Goal: Contribute content: Add original content to the website for others to see

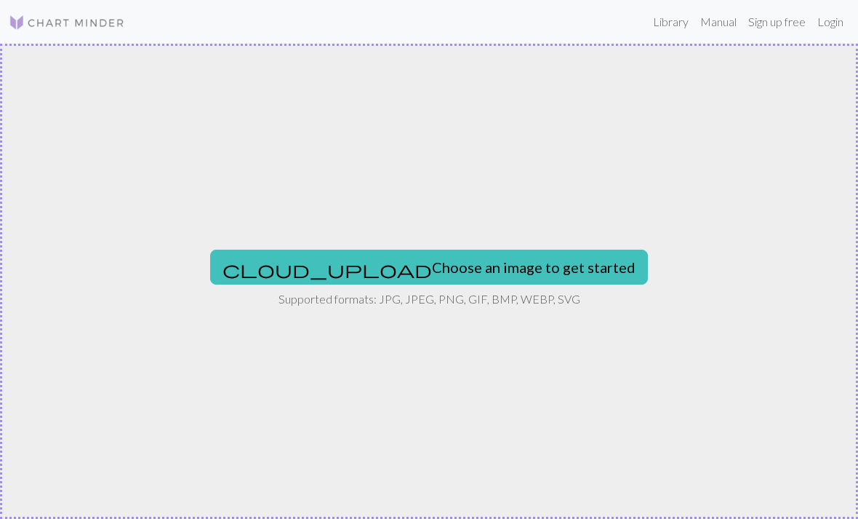
click at [667, 26] on link "Library" at bounding box center [670, 21] width 47 height 29
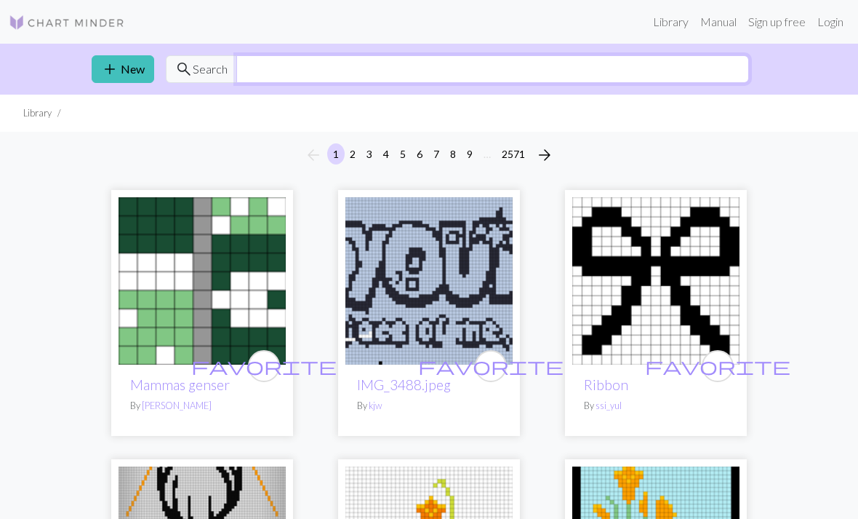
click at [514, 71] on input "text" at bounding box center [492, 69] width 513 height 28
click at [271, 61] on input "text" at bounding box center [492, 69] width 513 height 28
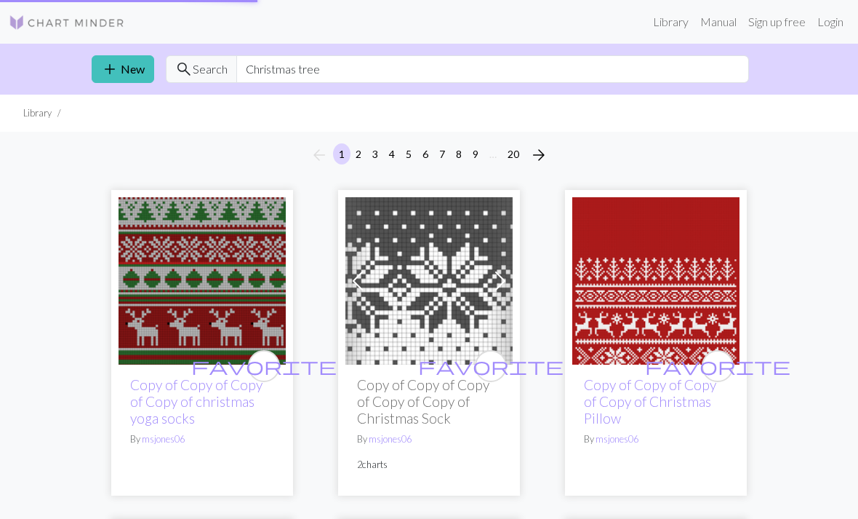
click at [815, 111] on ul "Library" at bounding box center [429, 113] width 858 height 37
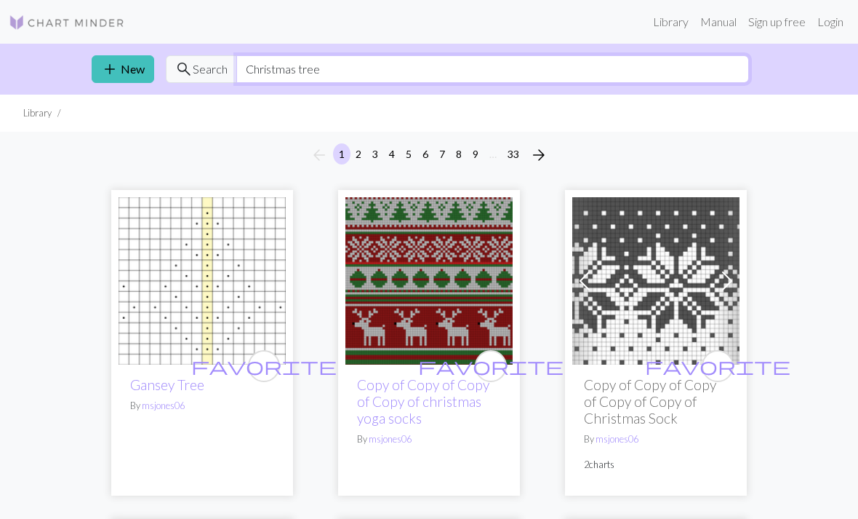
click at [569, 76] on input "Christmas tree" at bounding box center [492, 69] width 513 height 28
type input "Christmas blanket"
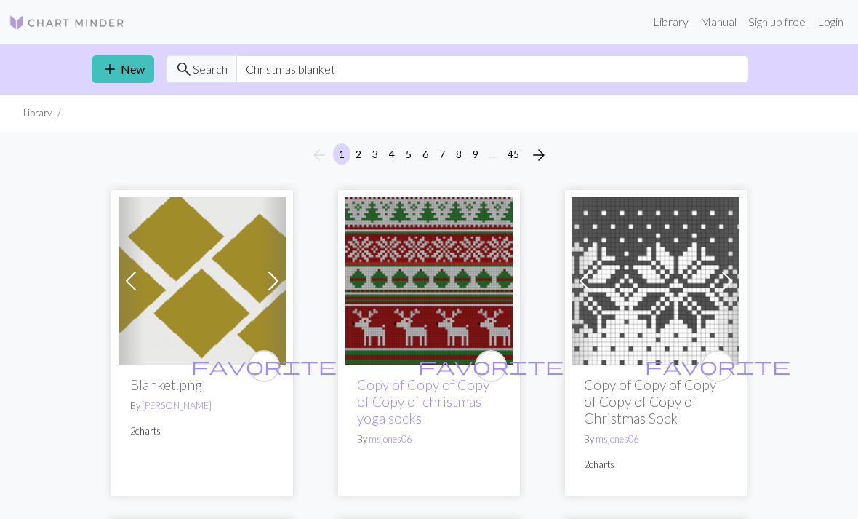
click at [801, 111] on ul "Library" at bounding box center [429, 113] width 858 height 37
click at [123, 61] on link "add New" at bounding box center [123, 69] width 63 height 28
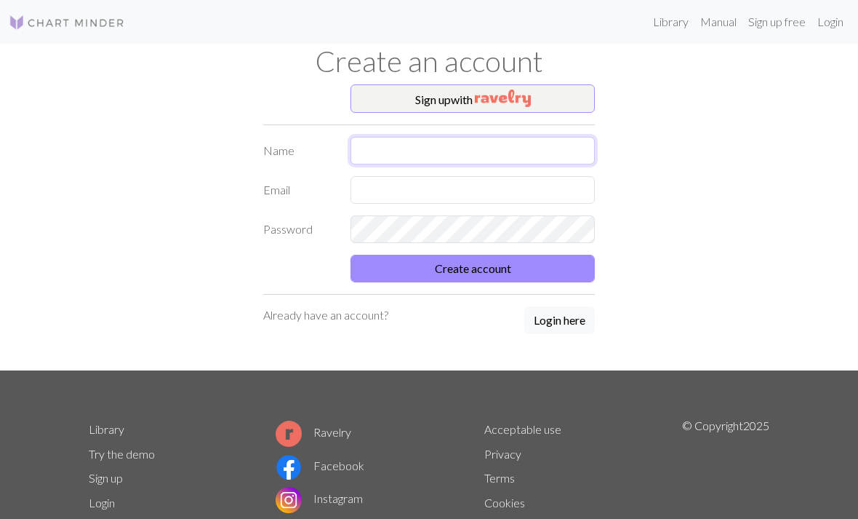
click at [429, 154] on input "text" at bounding box center [473, 151] width 244 height 28
click at [663, 118] on div "Sign up with Name Email Password Create account Already have an account? Login …" at bounding box center [429, 227] width 698 height 287
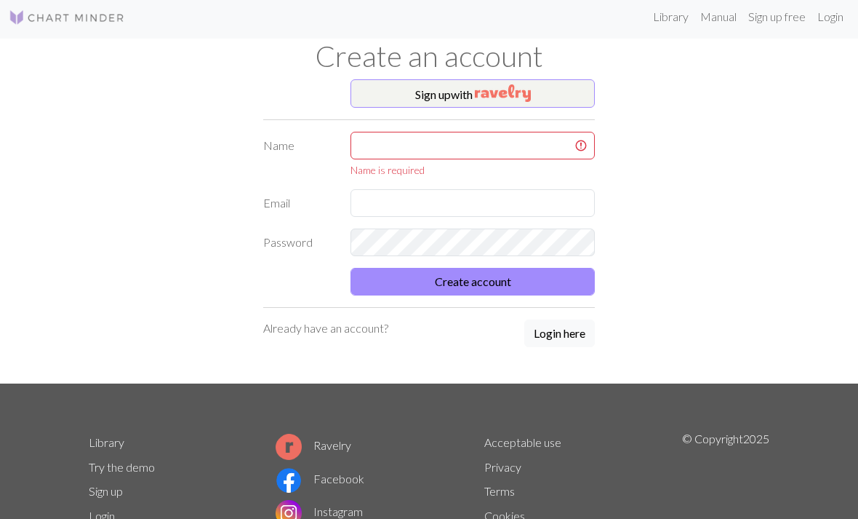
scroll to position [7, 0]
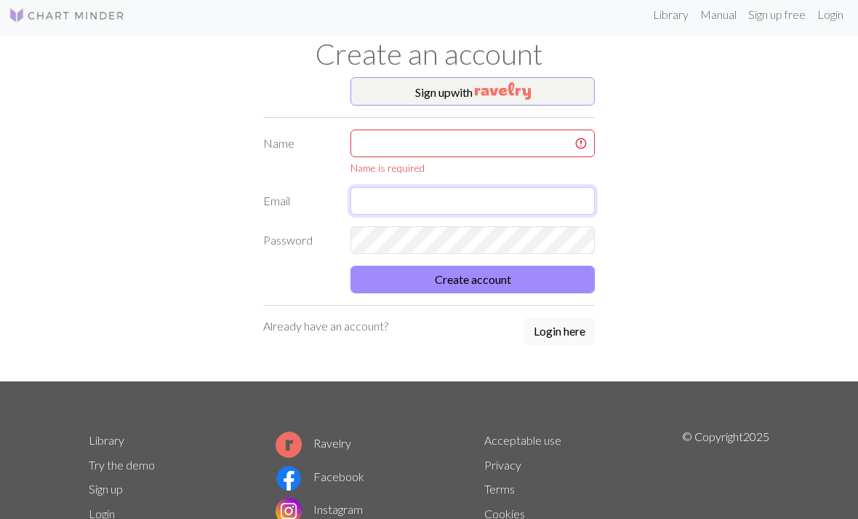
click at [448, 198] on input "text" at bounding box center [473, 201] width 244 height 28
click at [671, 171] on div "Sign up with Name Name is required Email Password Create account Already have a…" at bounding box center [429, 229] width 698 height 305
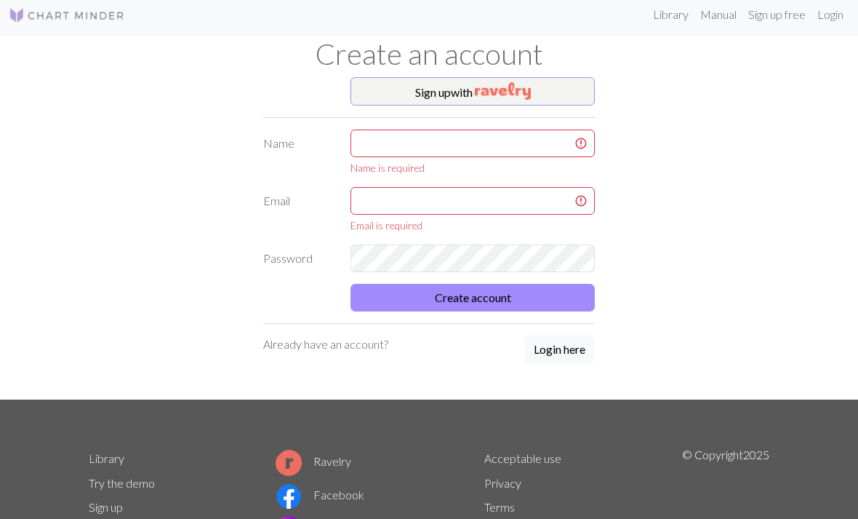
scroll to position [0, 0]
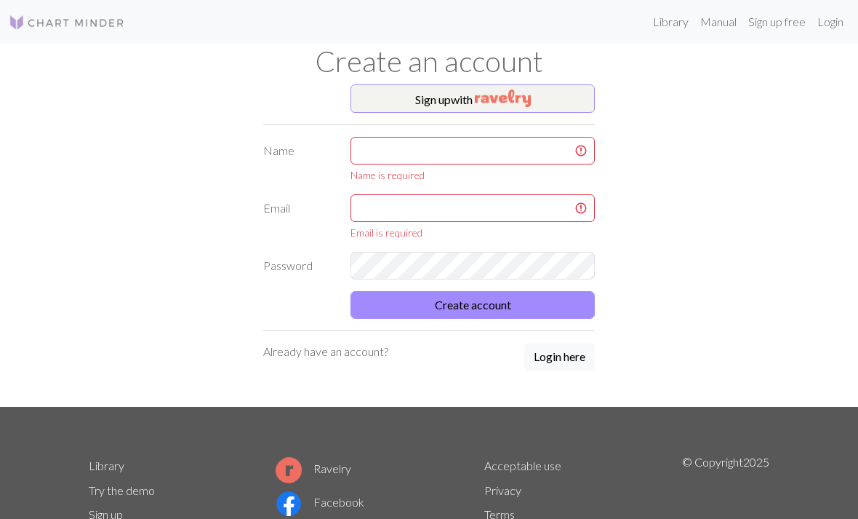
click at [829, 24] on link "Login" at bounding box center [831, 21] width 38 height 29
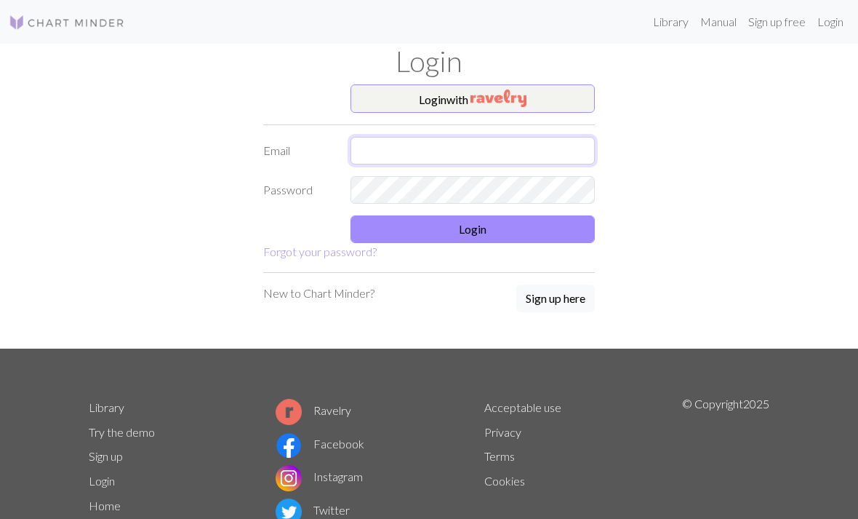
click at [503, 151] on input "text" at bounding box center [473, 151] width 244 height 28
type input "[EMAIL_ADDRESS][DOMAIN_NAME]"
click at [511, 233] on button "Login" at bounding box center [473, 229] width 244 height 28
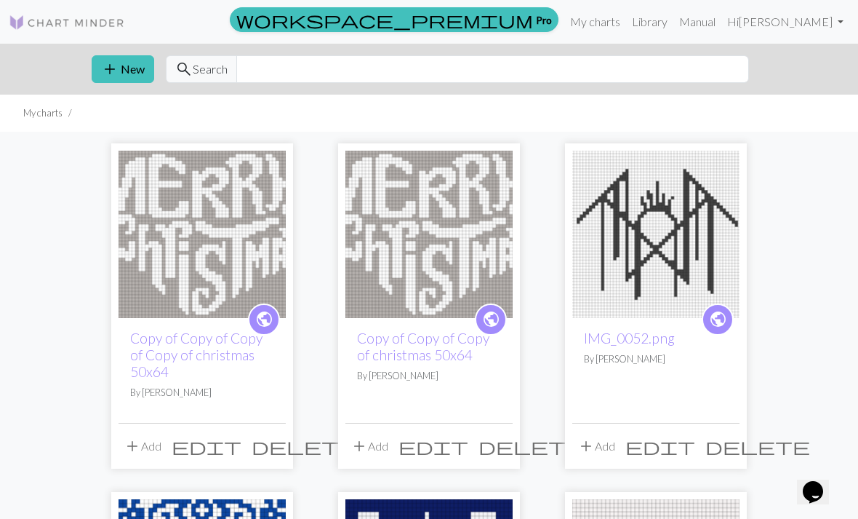
click at [129, 76] on button "add New" at bounding box center [123, 69] width 63 height 28
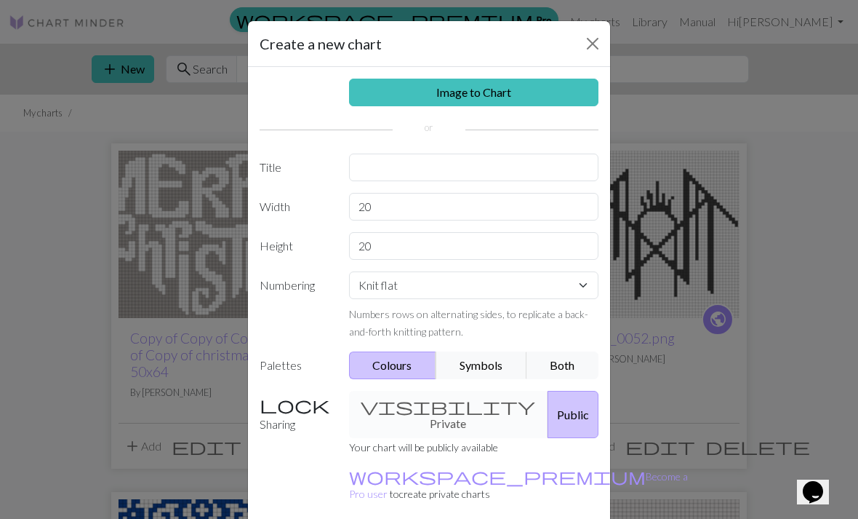
click at [390, 398] on div "visibility Private Public" at bounding box center [474, 414] width 268 height 47
click at [419, 406] on div "visibility Private Public" at bounding box center [474, 414] width 268 height 47
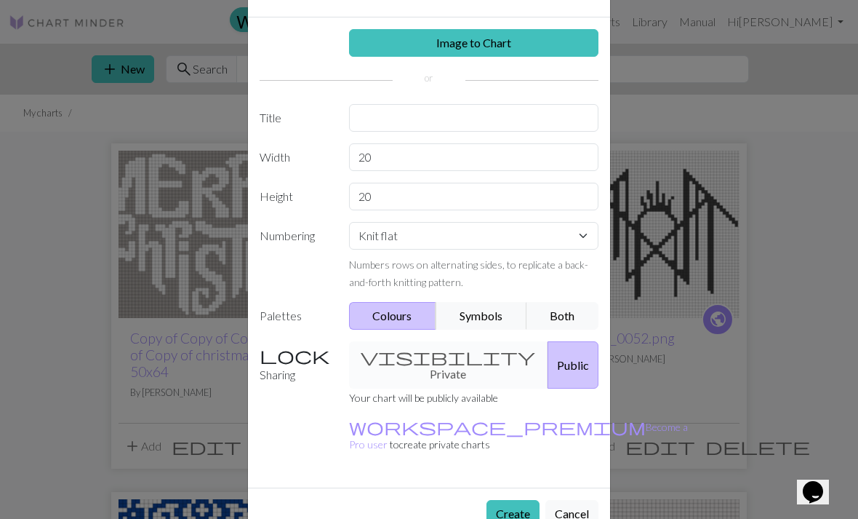
scroll to position [49, 0]
click at [546, 42] on link "Image to Chart" at bounding box center [474, 44] width 250 height 28
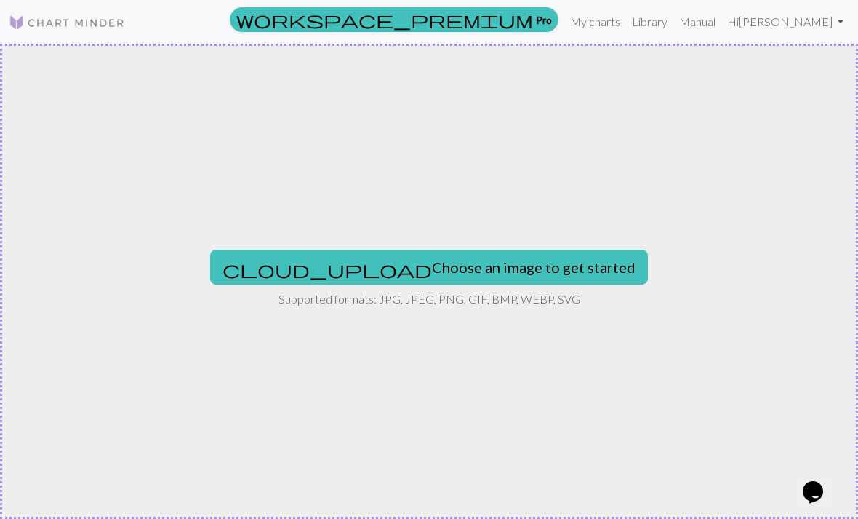
click at [525, 268] on button "cloud_upload Choose an image to get started" at bounding box center [429, 267] width 438 height 35
type input "C:\fakepath\image.jpg"
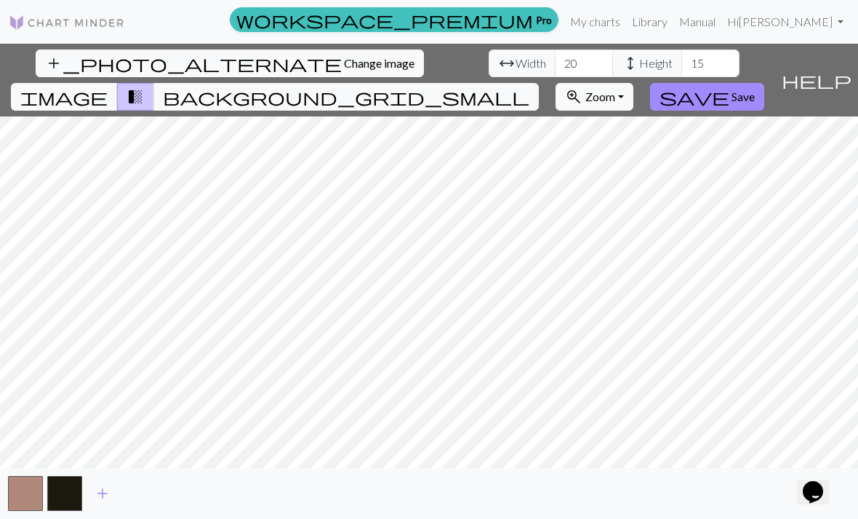
click at [108, 87] on span "image" at bounding box center [63, 97] width 87 height 20
click at [45, 63] on span "add_photo_alternate" at bounding box center [193, 63] width 297 height 20
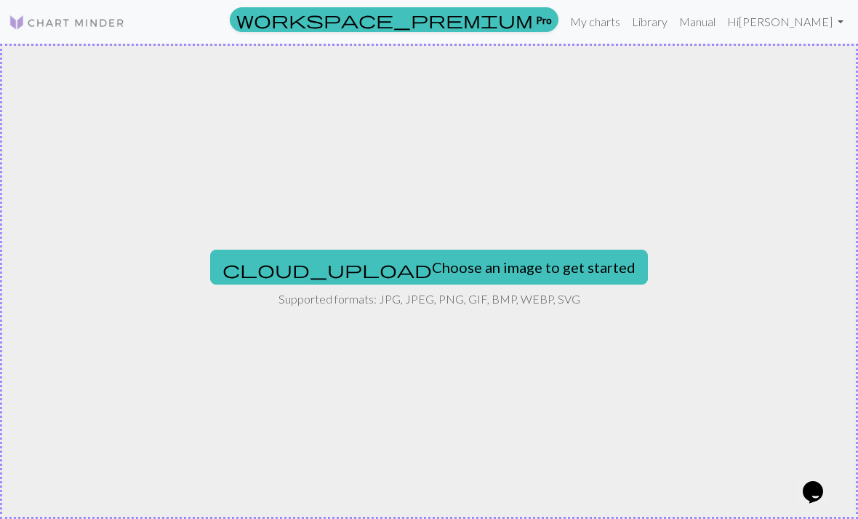
click at [522, 268] on button "cloud_upload Choose an image to get started" at bounding box center [429, 267] width 438 height 35
type input "C:\fakepath\image.jpg"
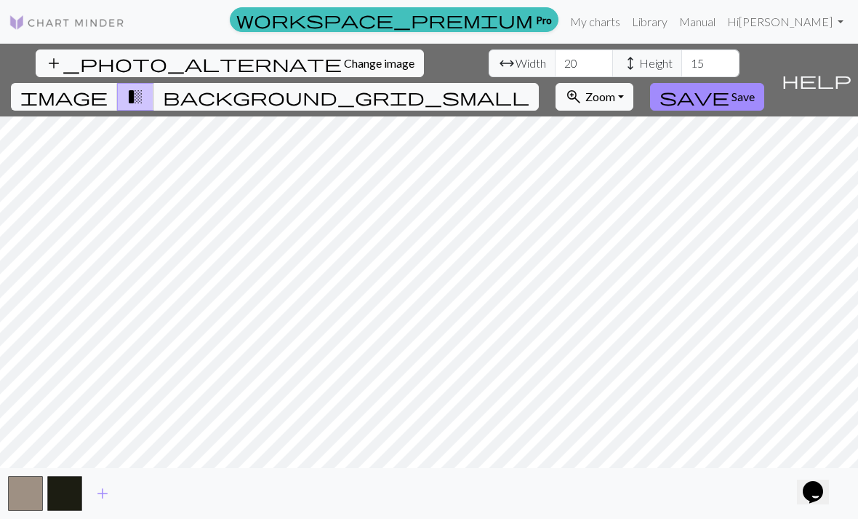
click at [118, 83] on button "image" at bounding box center [64, 97] width 107 height 28
click at [555, 58] on input "20" at bounding box center [584, 63] width 58 height 28
type input "2"
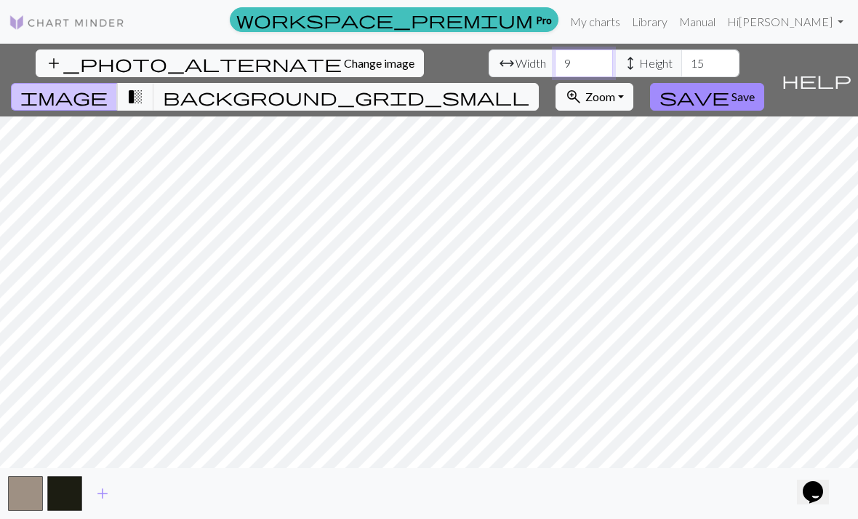
type input "9"
click at [682, 55] on input "15" at bounding box center [711, 63] width 58 height 28
type input "1"
type input "9"
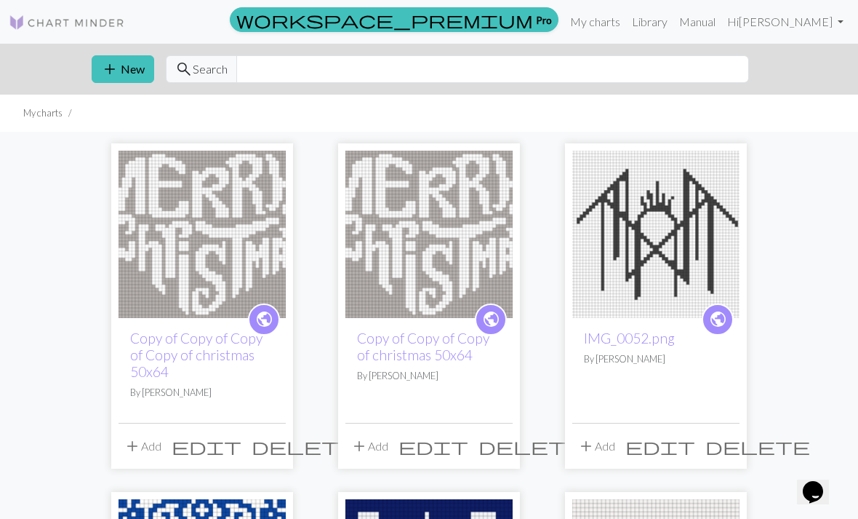
click at [129, 79] on button "add New" at bounding box center [123, 69] width 63 height 28
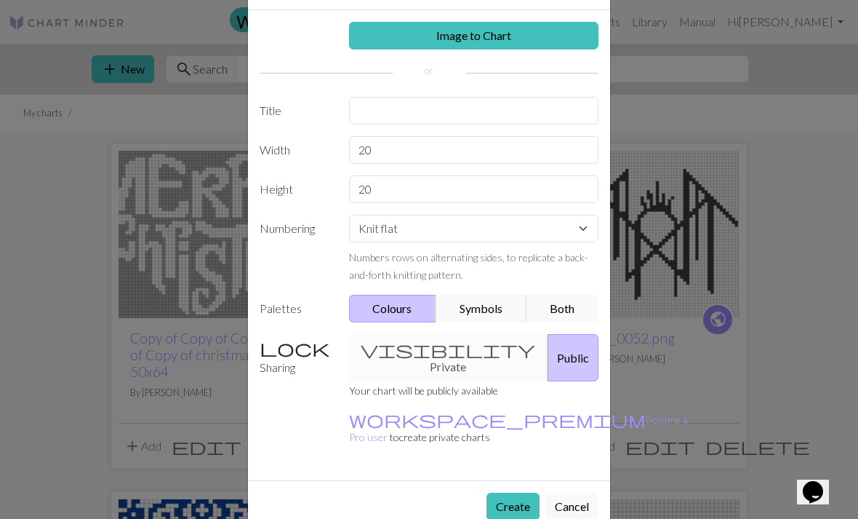
scroll to position [55, 0]
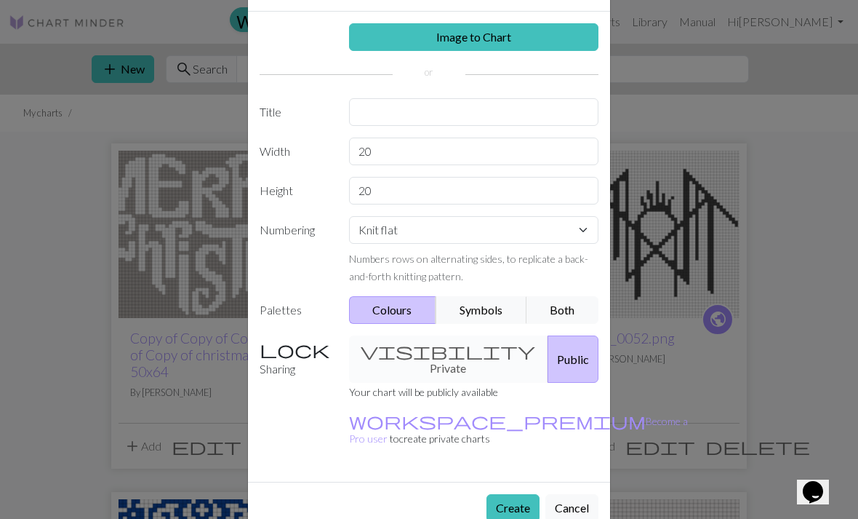
click at [518, 494] on button "Create" at bounding box center [513, 508] width 53 height 28
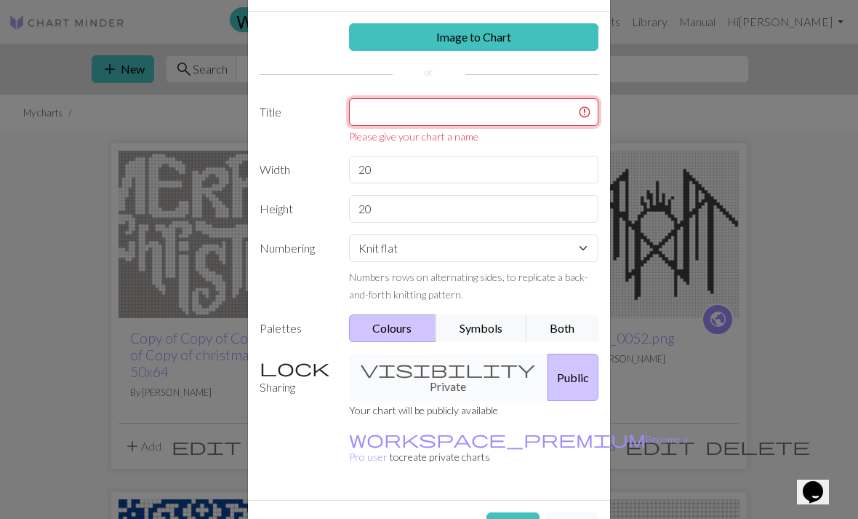
click at [501, 112] on input "text" at bounding box center [474, 112] width 250 height 28
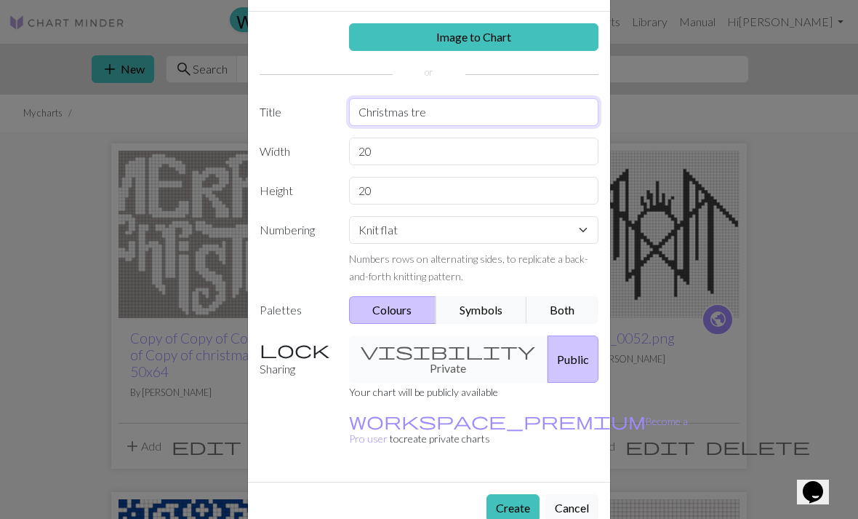
type input "Christmas tree"
click at [683, 93] on div "Create a new chart Image to Chart Title Christmas tree Width 20 Height 20 Numbe…" at bounding box center [429, 259] width 858 height 519
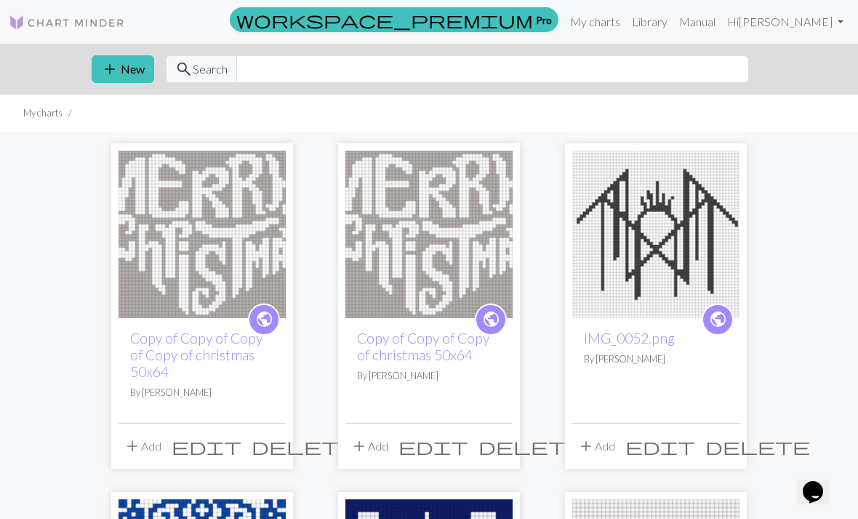
click at [130, 79] on button "add New" at bounding box center [123, 69] width 63 height 28
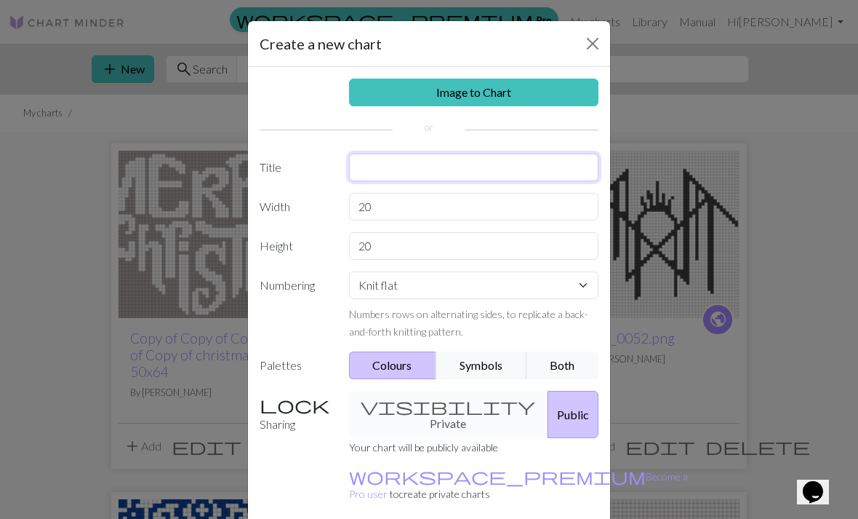
click at [450, 170] on input "text" at bounding box center [474, 167] width 250 height 28
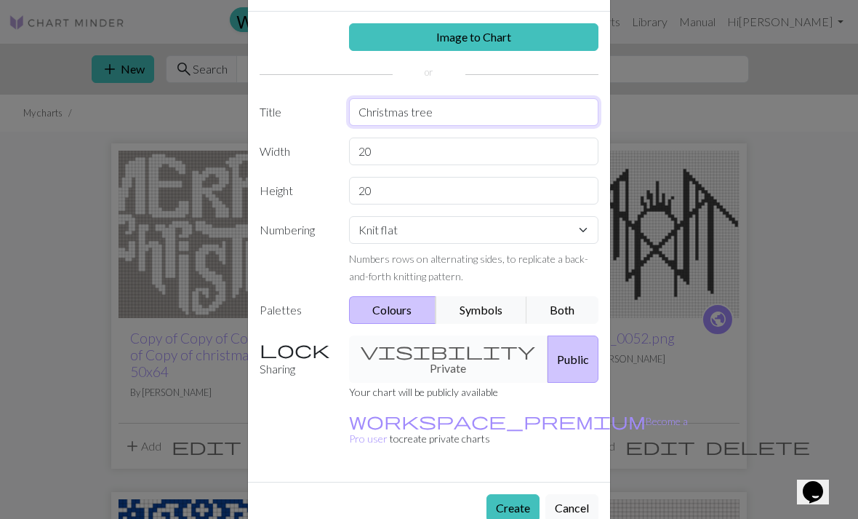
type input "Christmas tree"
click at [327, 88] on div "Image to Chart Title Christmas tree Width 20 Height 20 Numbering Knit flat Knit…" at bounding box center [429, 247] width 362 height 470
click at [522, 494] on button "Create" at bounding box center [513, 508] width 53 height 28
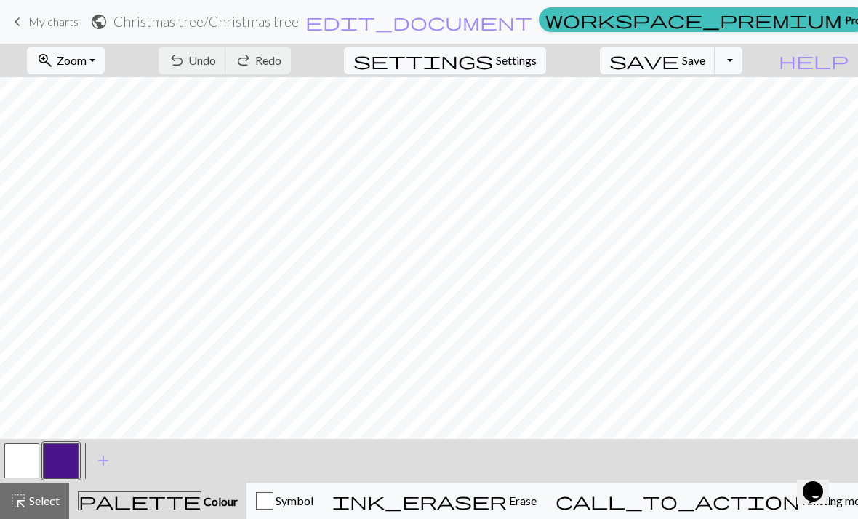
click at [537, 63] on span "Settings" at bounding box center [516, 60] width 41 height 17
select select "aran"
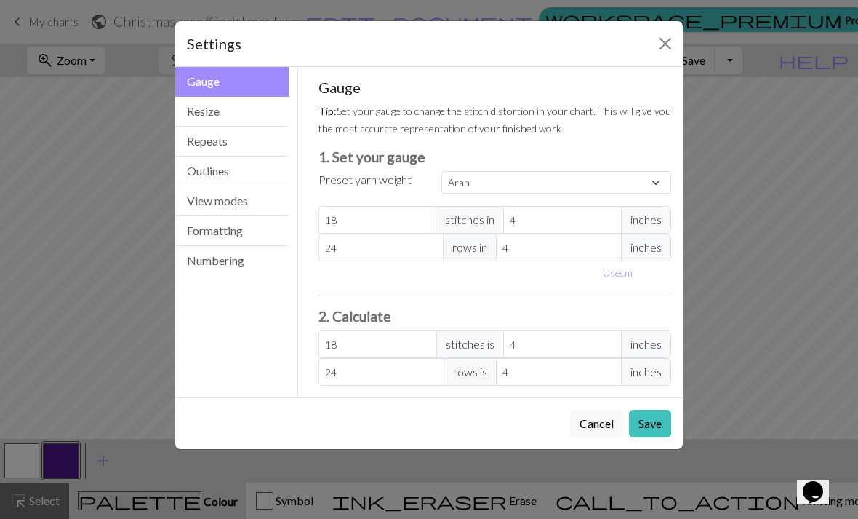
click at [238, 115] on button "Resize" at bounding box center [231, 112] width 113 height 30
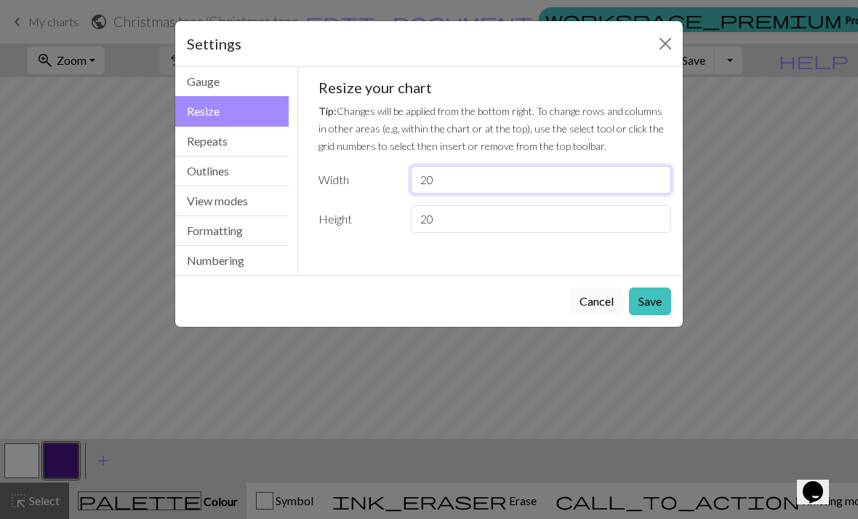
click at [493, 192] on input "20" at bounding box center [541, 180] width 260 height 28
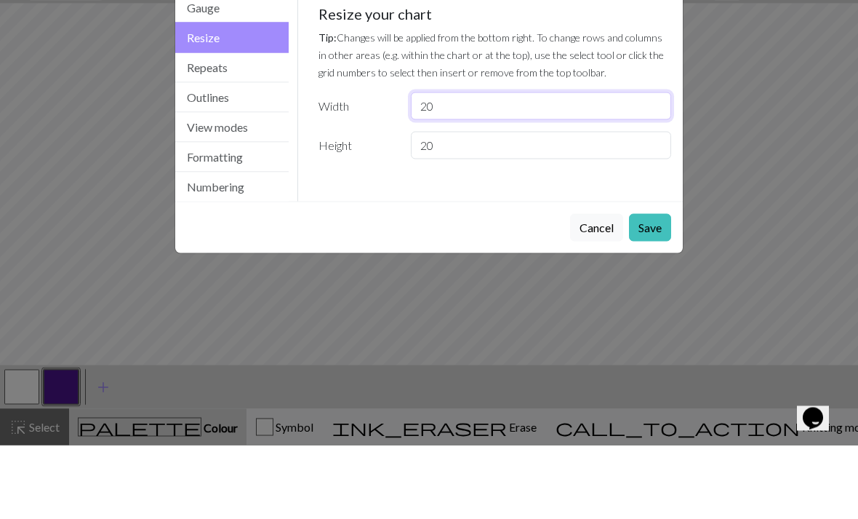
type input "2"
type input "9"
click at [508, 205] on input "20" at bounding box center [541, 219] width 260 height 28
type input "2"
type input "9"
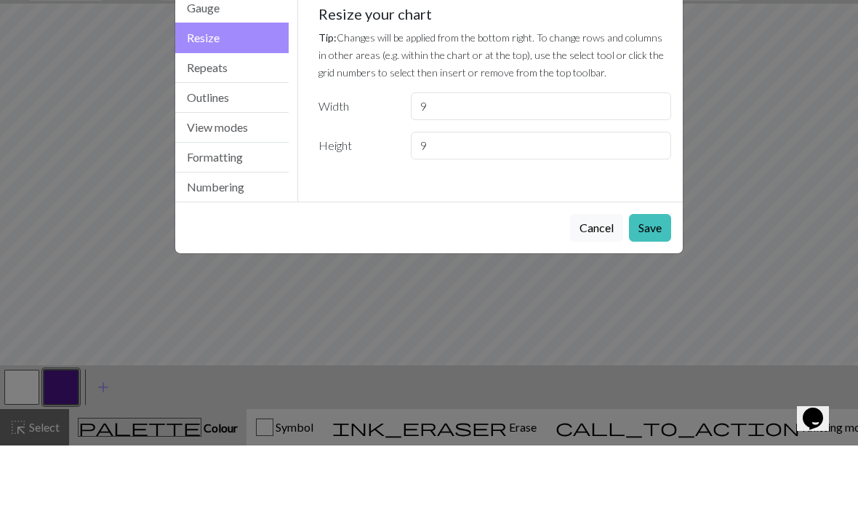
click at [741, 161] on div "Settings Resize Gauge Resize Repeats Outlines View modes Formatting Numbering G…" at bounding box center [429, 259] width 858 height 519
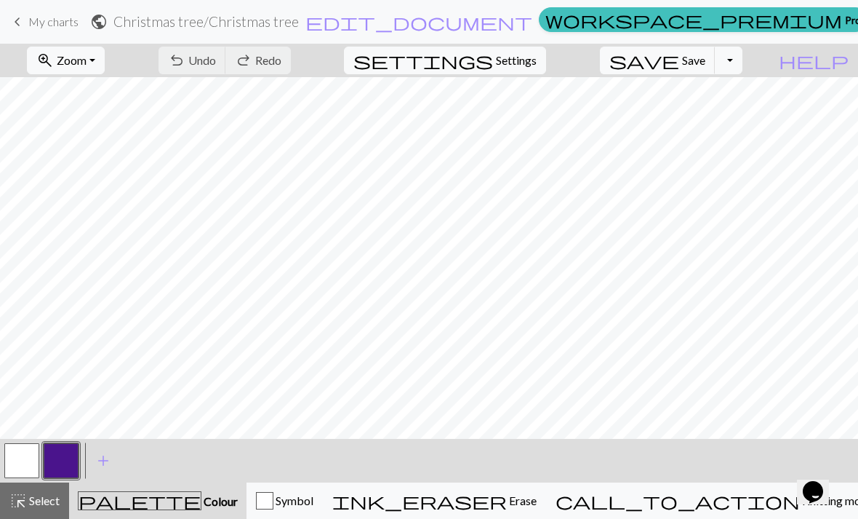
click at [537, 56] on span "Settings" at bounding box center [516, 60] width 41 height 17
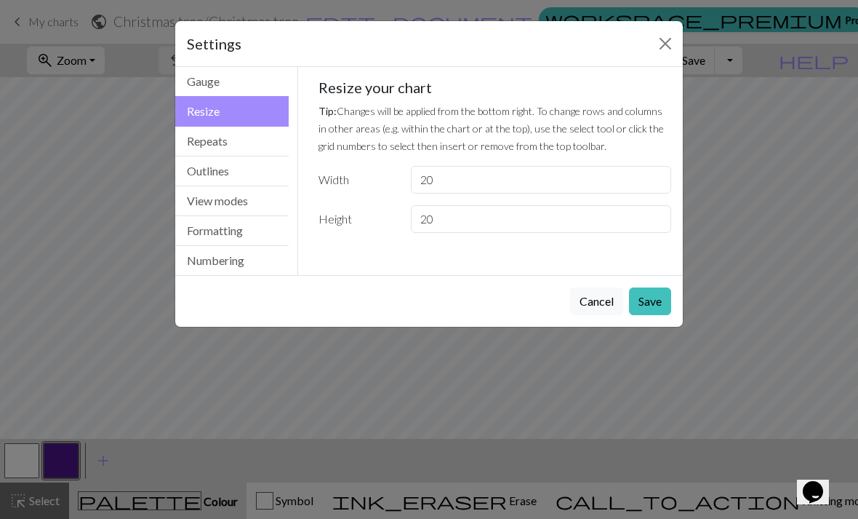
click at [258, 145] on button "Repeats" at bounding box center [231, 142] width 113 height 30
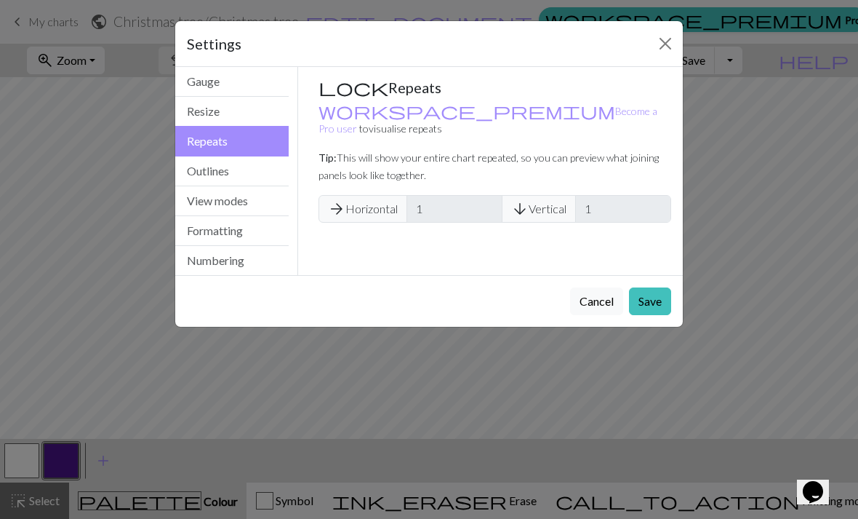
click at [271, 113] on button "Resize" at bounding box center [231, 112] width 113 height 30
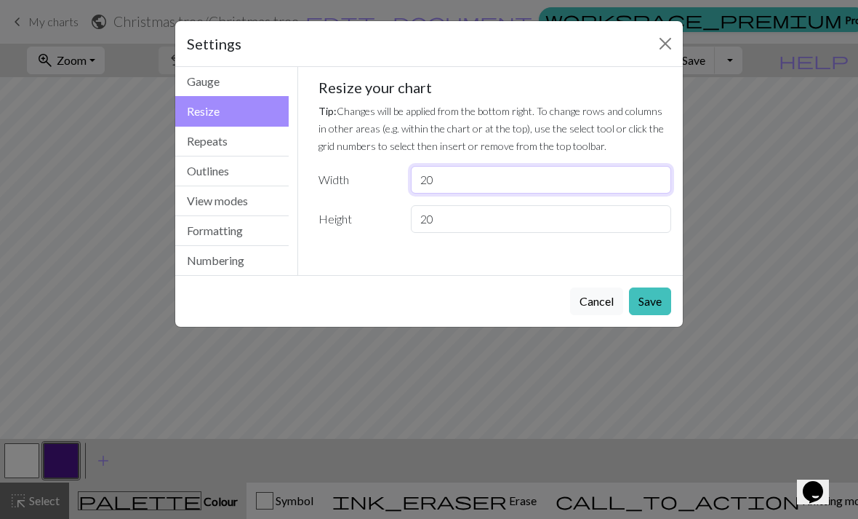
click at [475, 187] on input "20" at bounding box center [541, 180] width 260 height 28
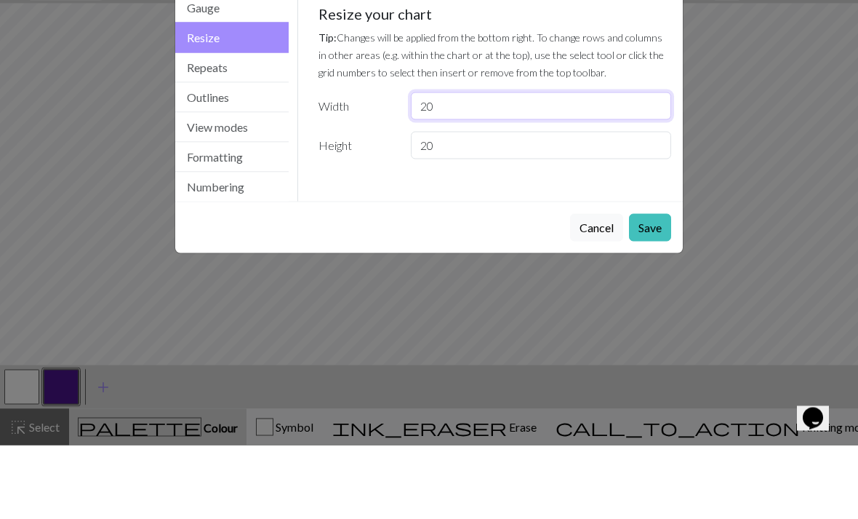
type input "2"
type input "9"
click at [507, 205] on input "20" at bounding box center [541, 219] width 260 height 28
type input "2"
type input "9"
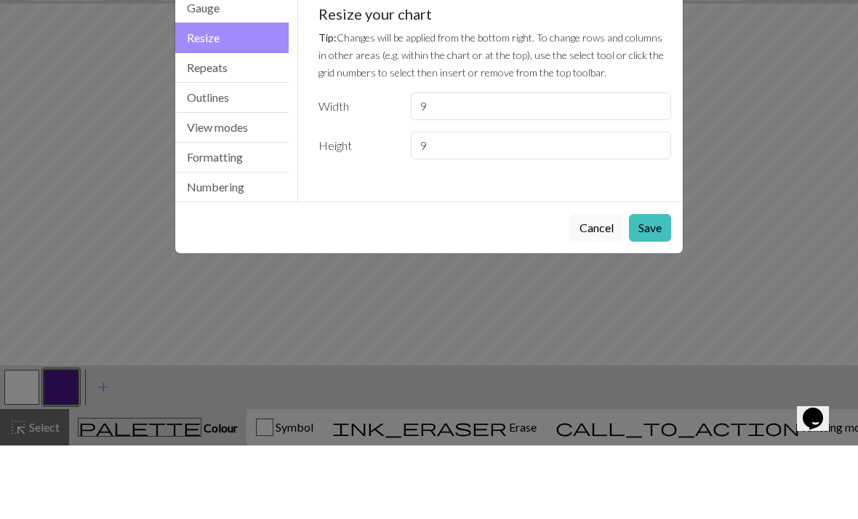
click at [558, 183] on div "Gauge Tip: Set your gauge to change the stitch distortion in your chart. This w…" at bounding box center [495, 171] width 394 height 208
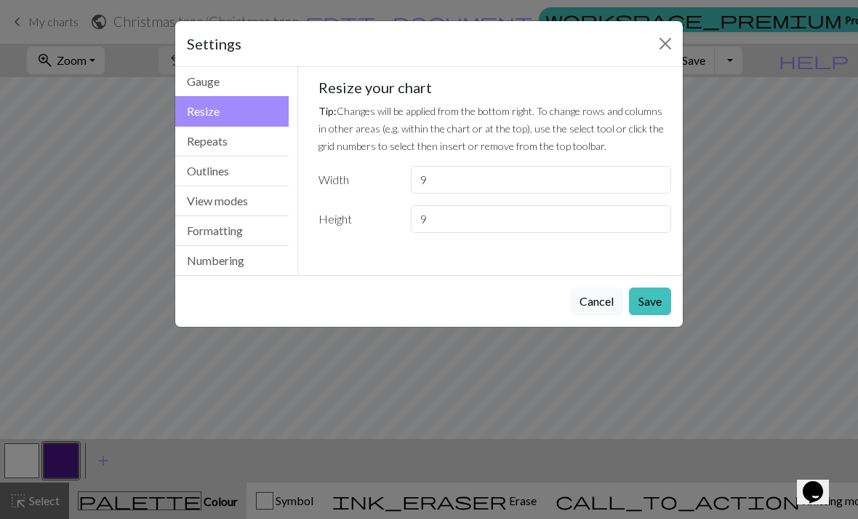
click at [656, 297] on button "Save" at bounding box center [650, 301] width 42 height 28
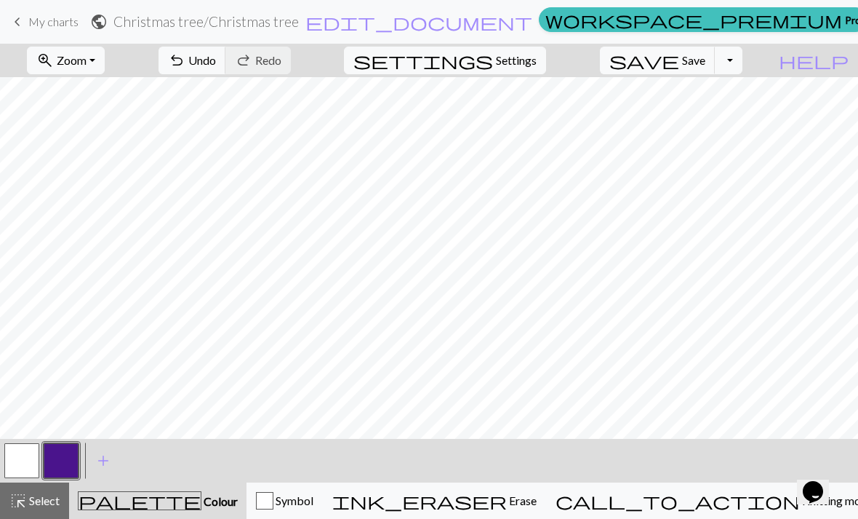
click at [54, 468] on button "button" at bounding box center [61, 460] width 35 height 35
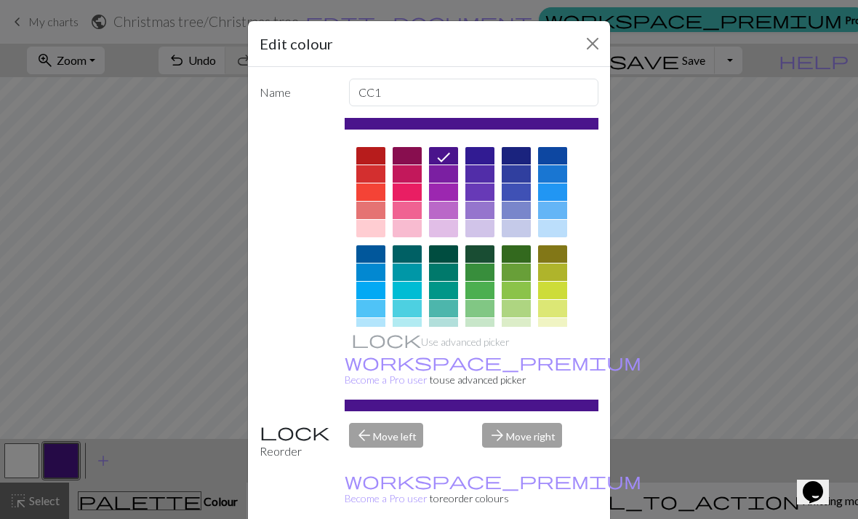
click at [518, 254] on div at bounding box center [516, 253] width 29 height 17
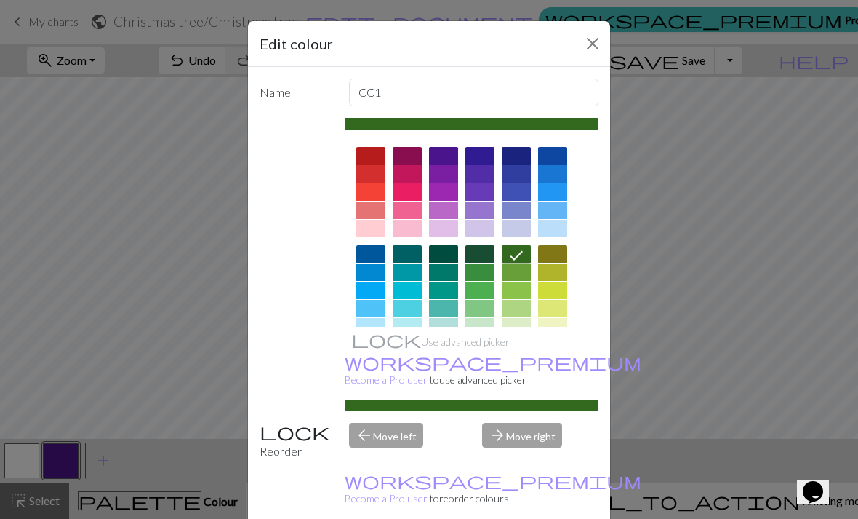
click at [588, 375] on div "Use advanced picker workspace_premium Become a Pro user to use advanced picker" at bounding box center [472, 264] width 255 height 293
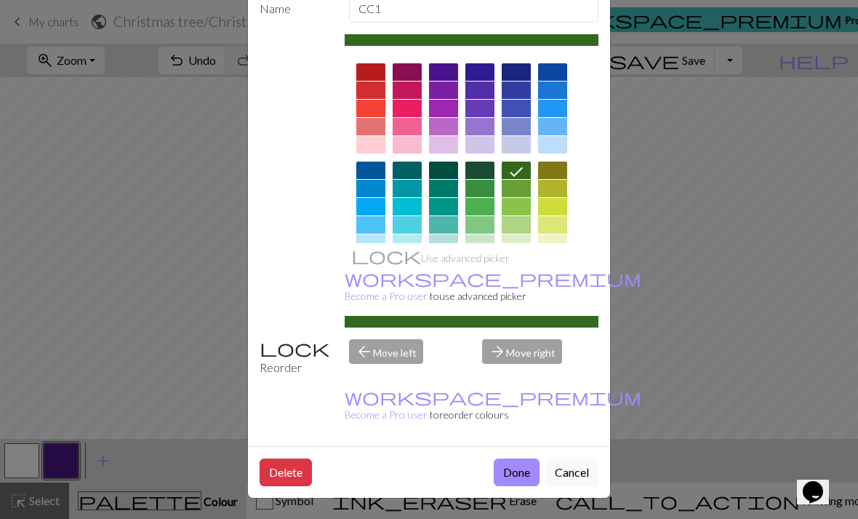
scroll to position [83, 0]
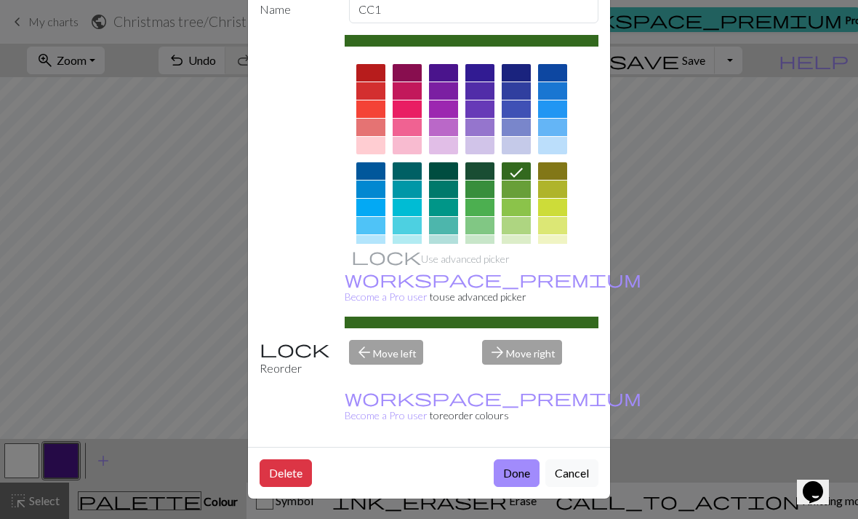
click at [528, 471] on button "Done" at bounding box center [517, 473] width 46 height 28
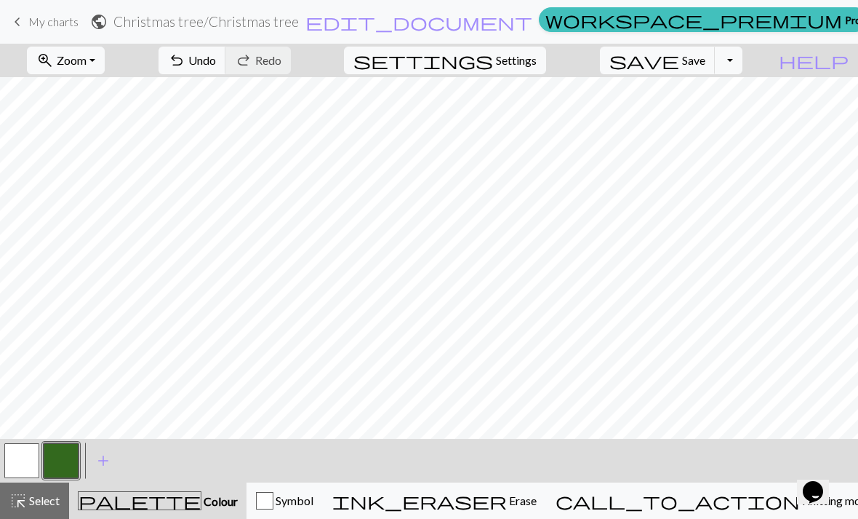
click at [24, 457] on button "button" at bounding box center [21, 460] width 35 height 35
click at [27, 459] on button "button" at bounding box center [21, 460] width 35 height 35
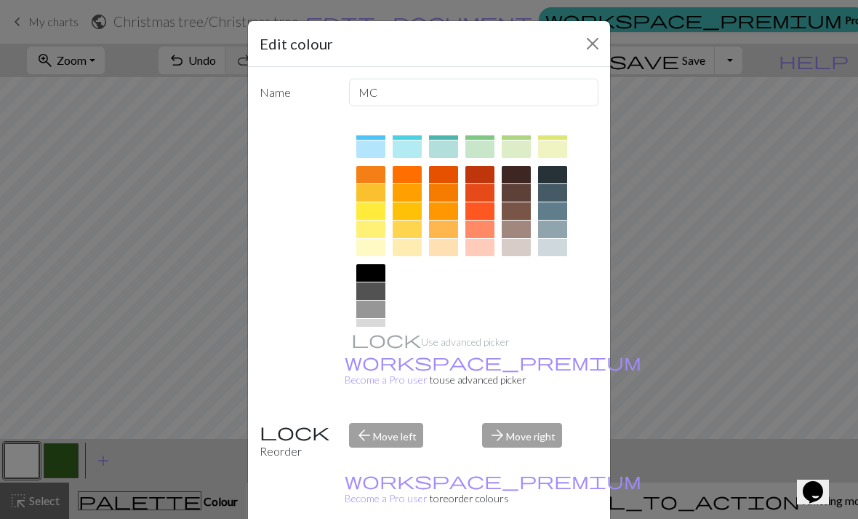
scroll to position [175, 0]
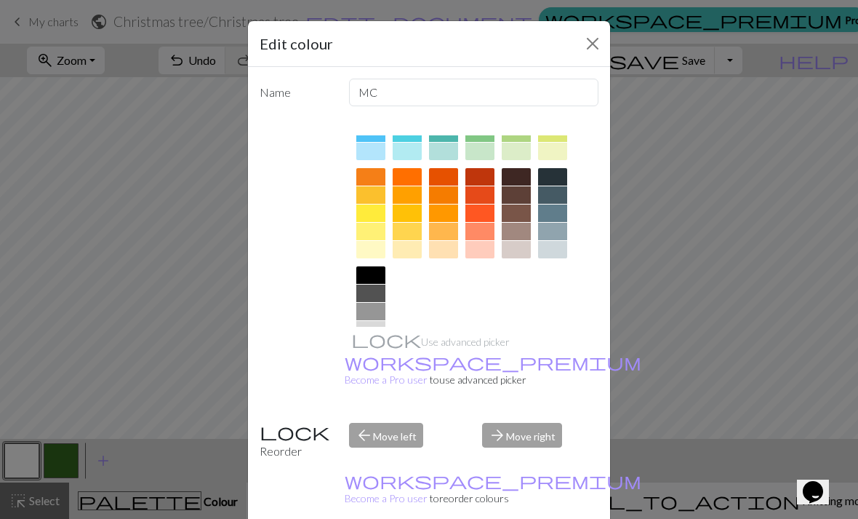
click at [519, 199] on div at bounding box center [516, 194] width 29 height 17
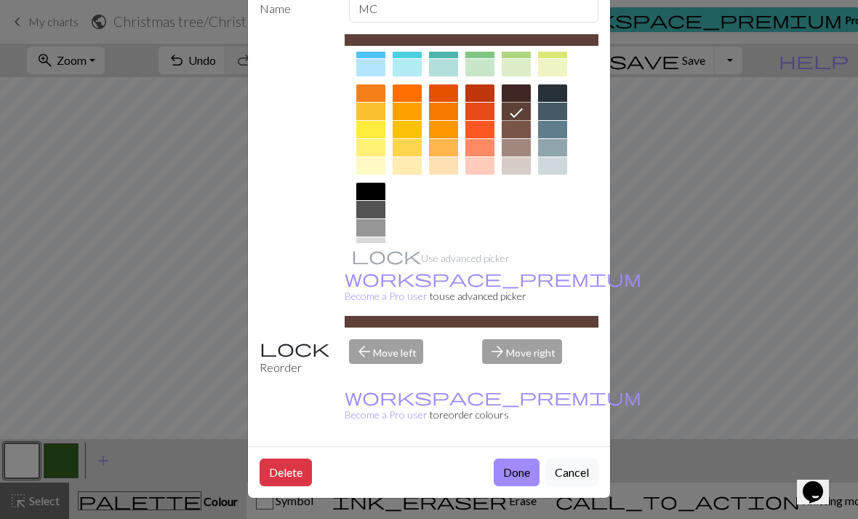
scroll to position [83, 0]
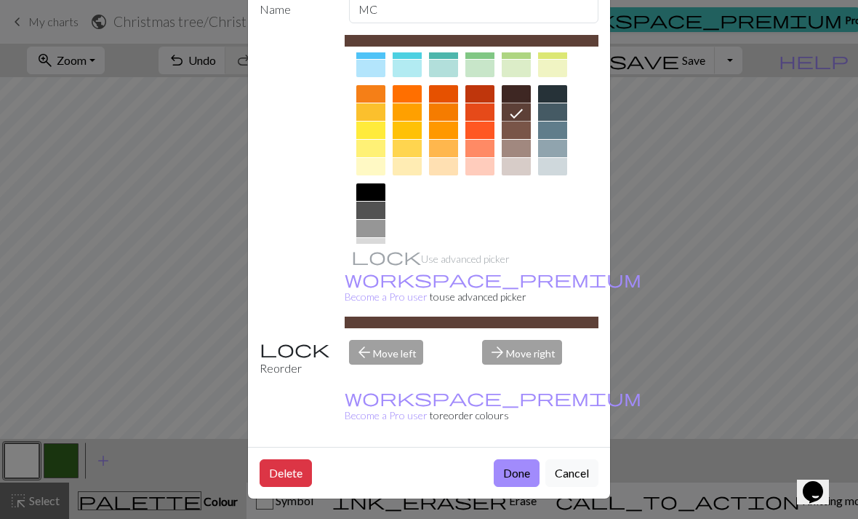
click at [518, 466] on button "Done" at bounding box center [517, 473] width 46 height 28
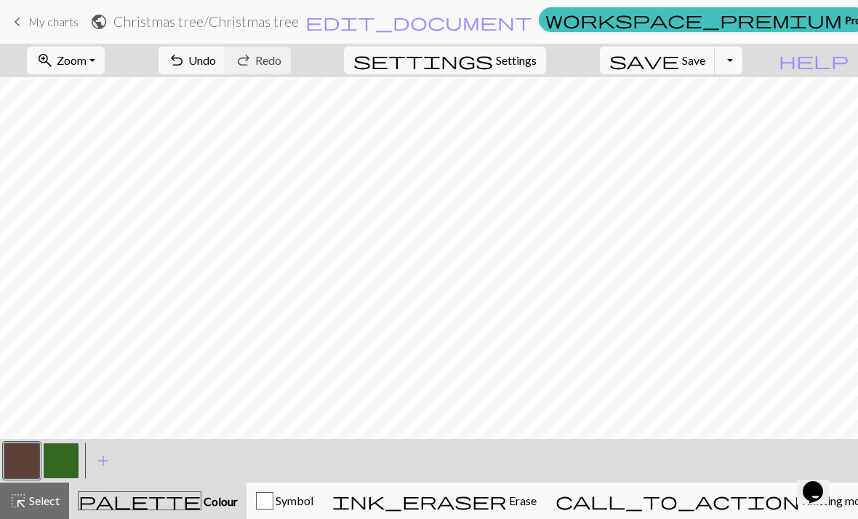
click at [21, 455] on button "button" at bounding box center [21, 460] width 35 height 35
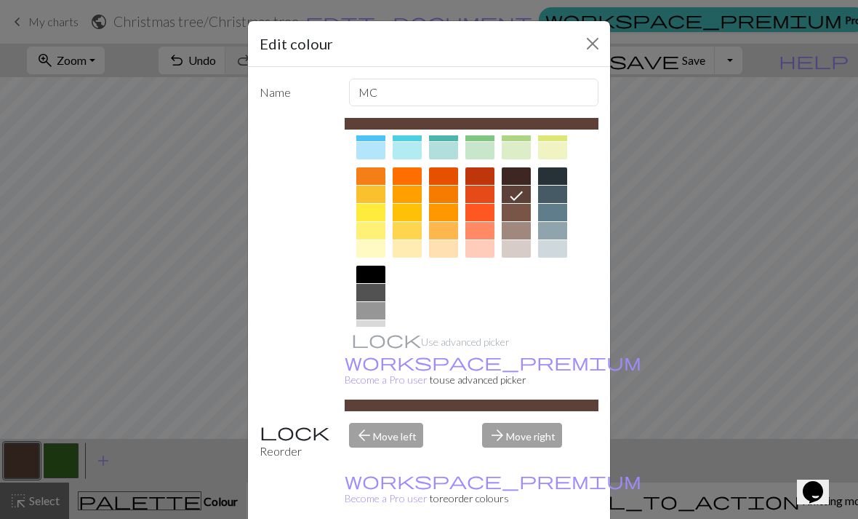
scroll to position [175, 0]
click at [375, 348] on div at bounding box center [370, 347] width 29 height 17
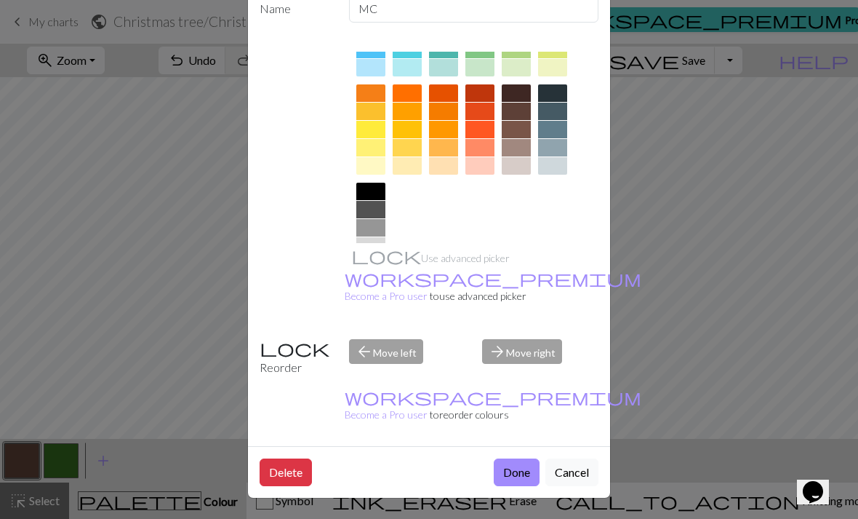
scroll to position [83, 0]
click at [519, 475] on button "Done" at bounding box center [517, 473] width 46 height 28
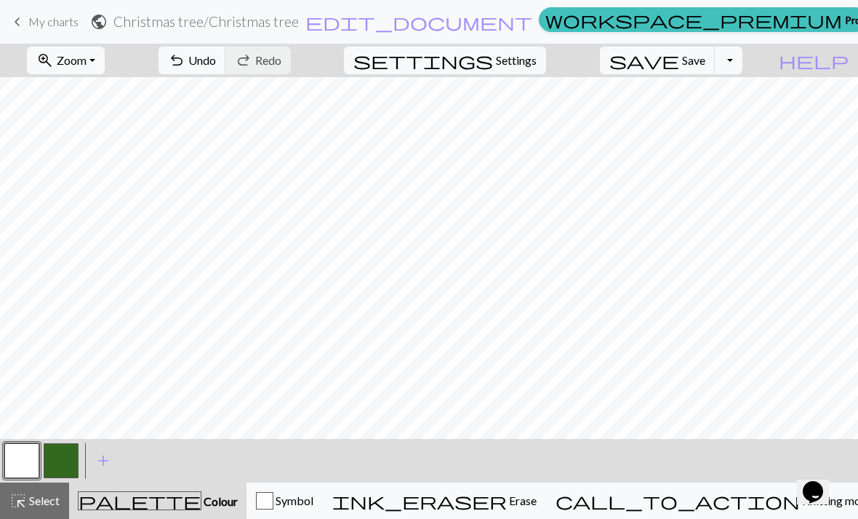
click at [106, 463] on span "add" at bounding box center [103, 460] width 17 height 20
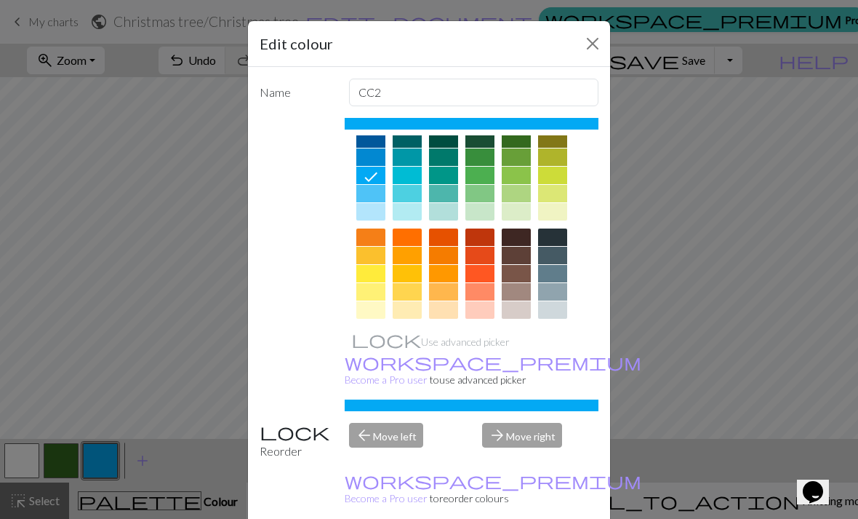
scroll to position [115, 0]
click at [519, 255] on div at bounding box center [516, 255] width 29 height 17
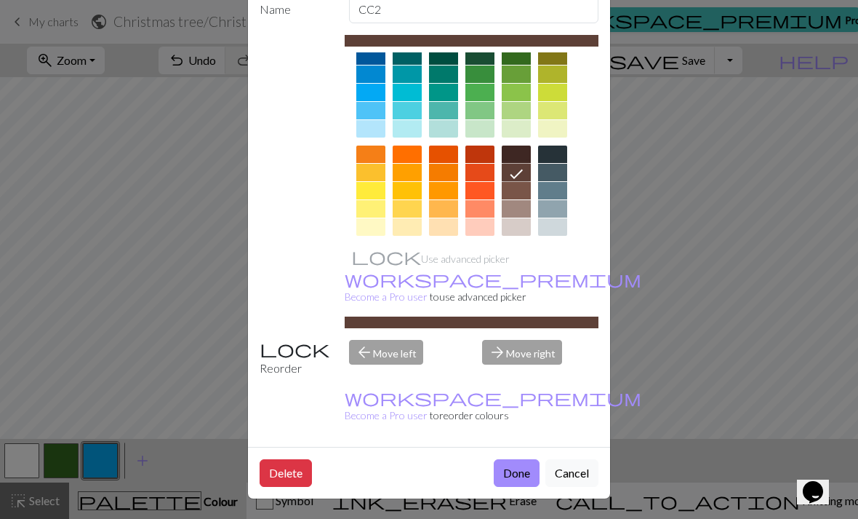
scroll to position [83, 0]
click at [521, 471] on button "Done" at bounding box center [517, 473] width 46 height 28
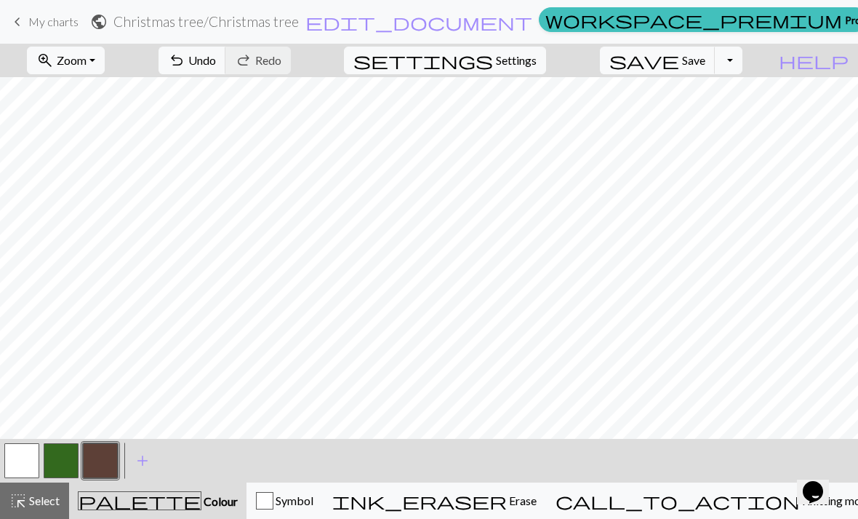
click at [71, 457] on button "button" at bounding box center [61, 460] width 35 height 35
click at [103, 460] on button "button" at bounding box center [100, 460] width 35 height 35
click at [64, 455] on button "button" at bounding box center [61, 460] width 35 height 35
click at [535, 61] on span "Settings" at bounding box center [516, 60] width 41 height 17
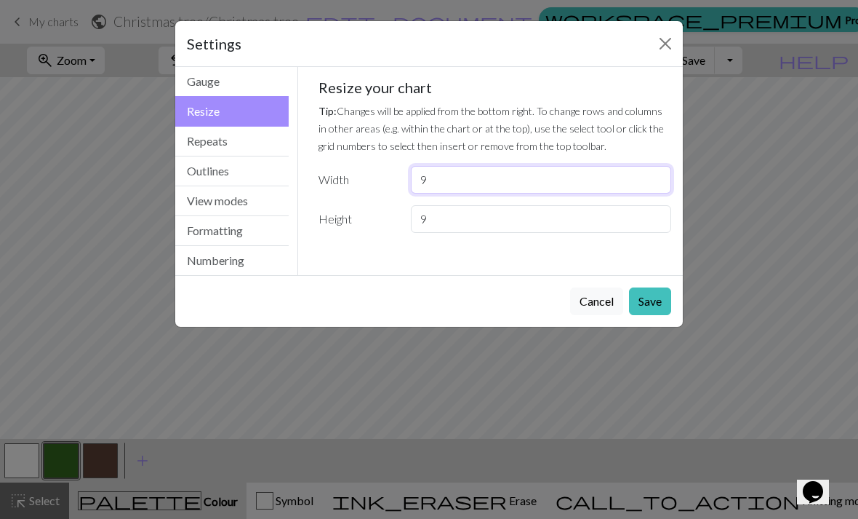
click at [469, 182] on input "9" at bounding box center [541, 180] width 260 height 28
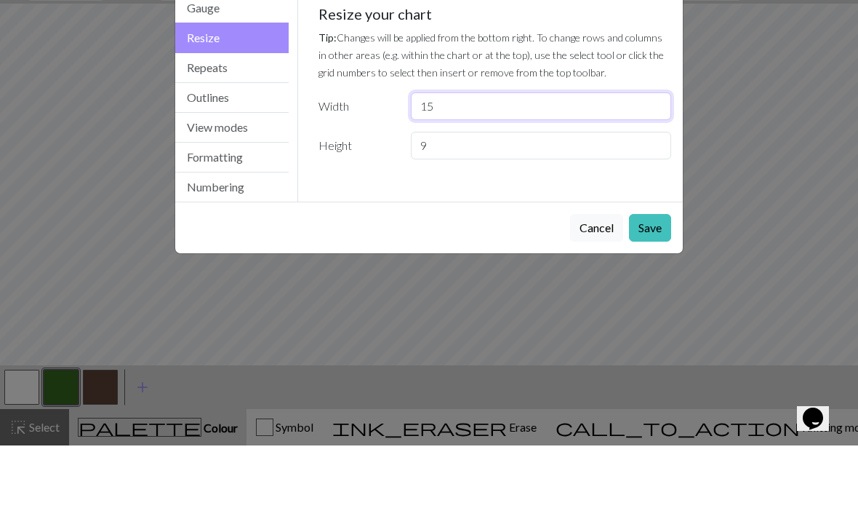
type input "15"
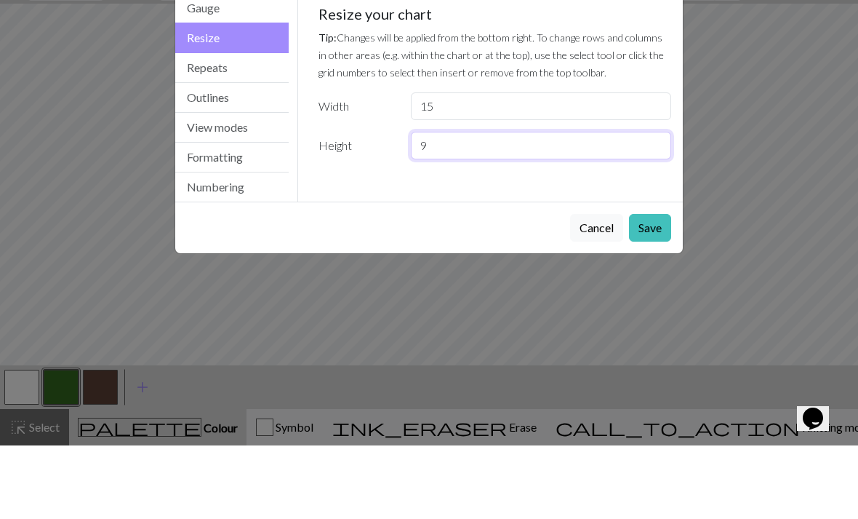
click at [495, 205] on input "9" at bounding box center [541, 219] width 260 height 28
type input "15"
click at [527, 171] on div "Gauge Tip: Set your gauge to change the stitch distortion in your chart. This w…" at bounding box center [495, 161] width 377 height 189
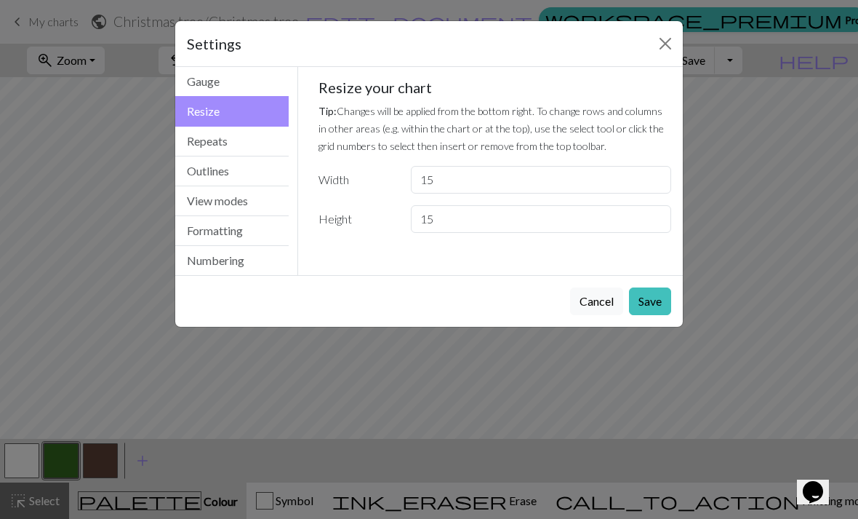
click at [650, 306] on button "Save" at bounding box center [650, 301] width 42 height 28
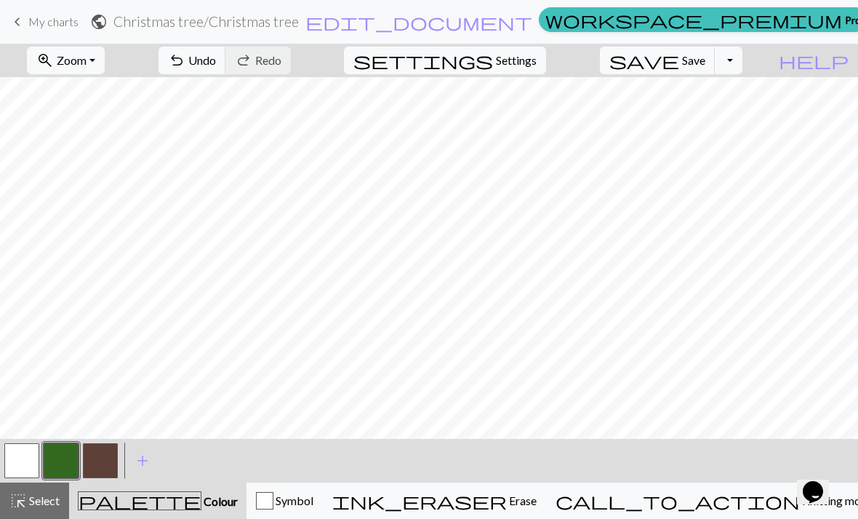
click at [522, 68] on span "Settings" at bounding box center [516, 60] width 41 height 17
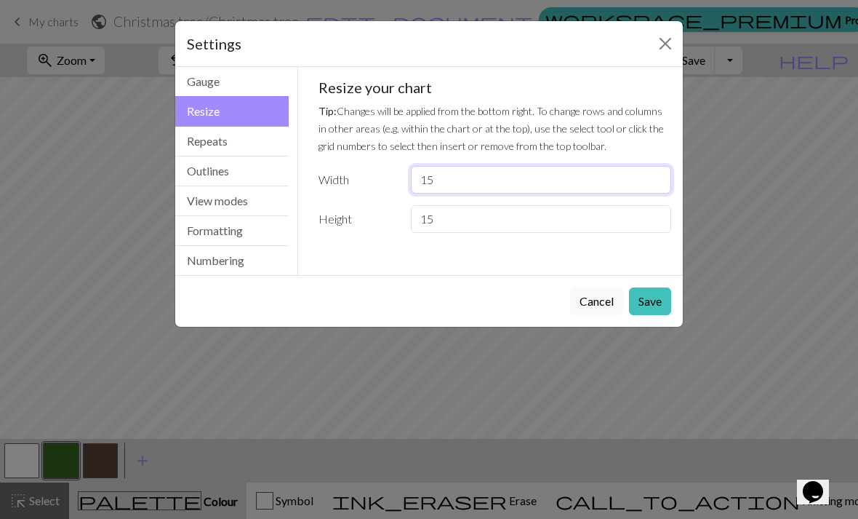
click at [464, 183] on input "15" at bounding box center [541, 180] width 260 height 28
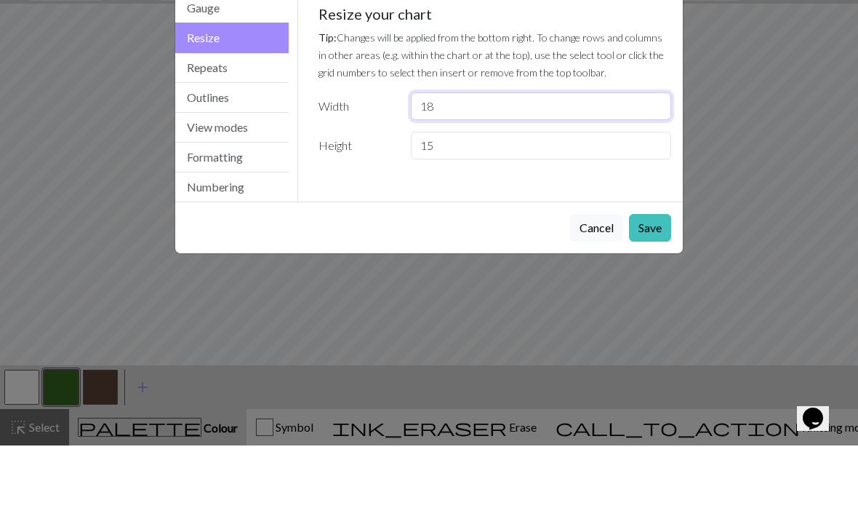
type input "18"
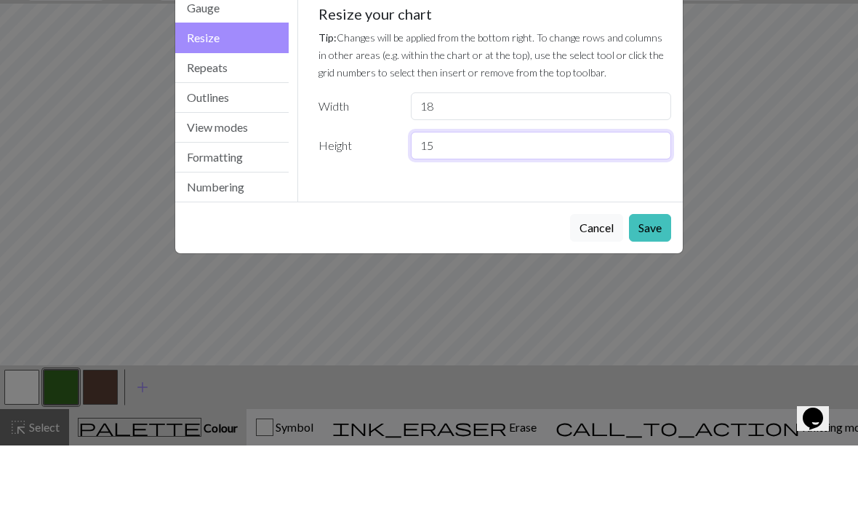
click at [524, 205] on input "15" at bounding box center [541, 219] width 260 height 28
type input "18"
click at [526, 183] on div "Gauge Tip: Set your gauge to change the stitch distortion in your chart. This w…" at bounding box center [495, 171] width 394 height 208
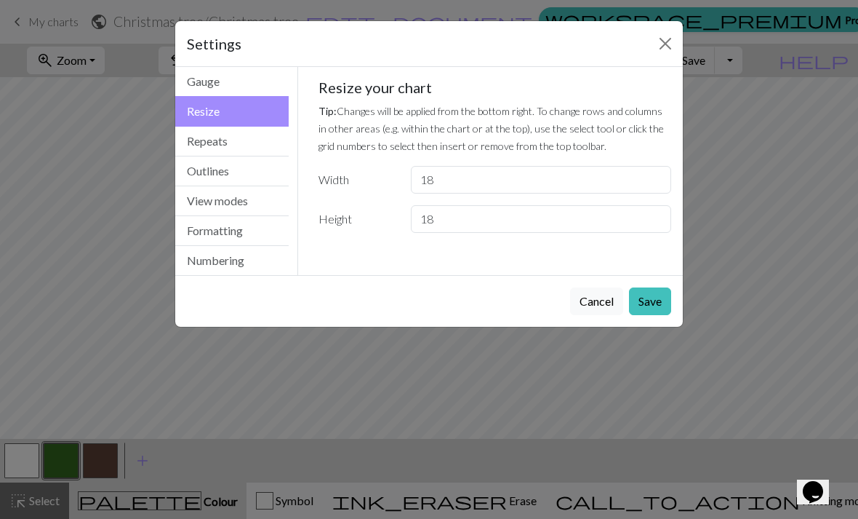
click at [645, 302] on button "Save" at bounding box center [650, 301] width 42 height 28
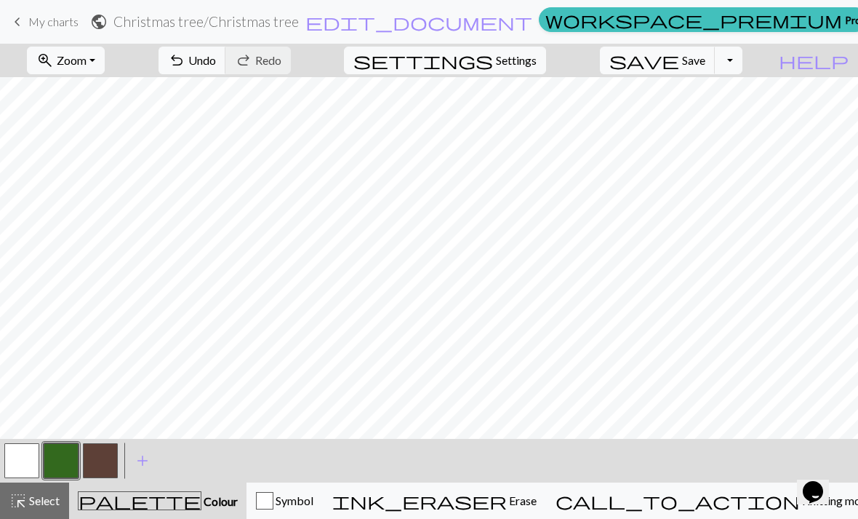
click at [20, 461] on button "button" at bounding box center [21, 460] width 35 height 35
click at [116, 451] on button "button" at bounding box center [100, 460] width 35 height 35
click at [530, 69] on button "settings Settings" at bounding box center [445, 61] width 202 height 28
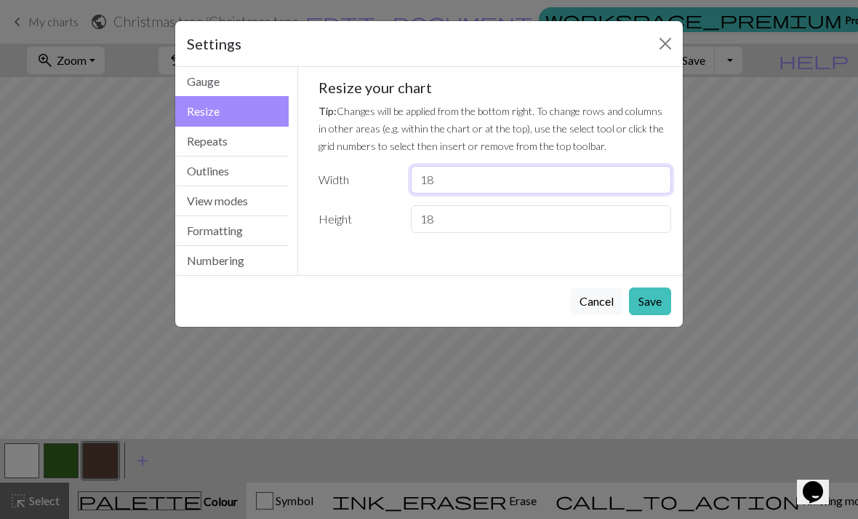
click at [495, 172] on input "18" at bounding box center [541, 180] width 260 height 28
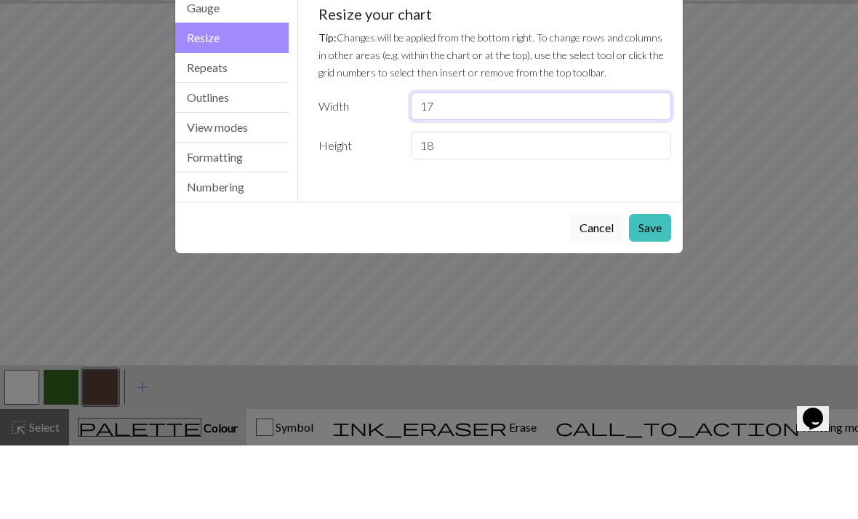
type input "17"
click at [552, 172] on div "Gauge Tip: Set your gauge to change the stitch distortion in your chart. This w…" at bounding box center [495, 161] width 377 height 189
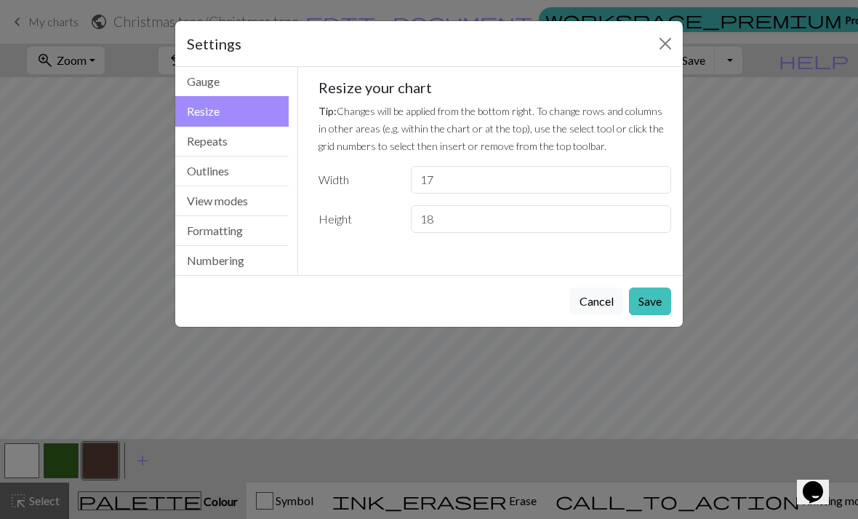
click at [659, 300] on button "Save" at bounding box center [650, 301] width 42 height 28
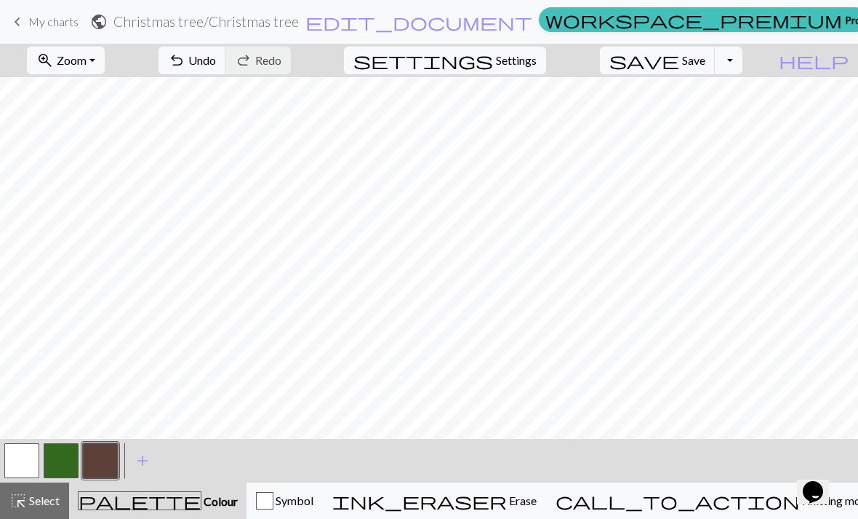
click at [23, 460] on button "button" at bounding box center [21, 460] width 35 height 35
click at [108, 460] on button "button" at bounding box center [100, 460] width 35 height 35
click at [537, 63] on span "Settings" at bounding box center [516, 60] width 41 height 17
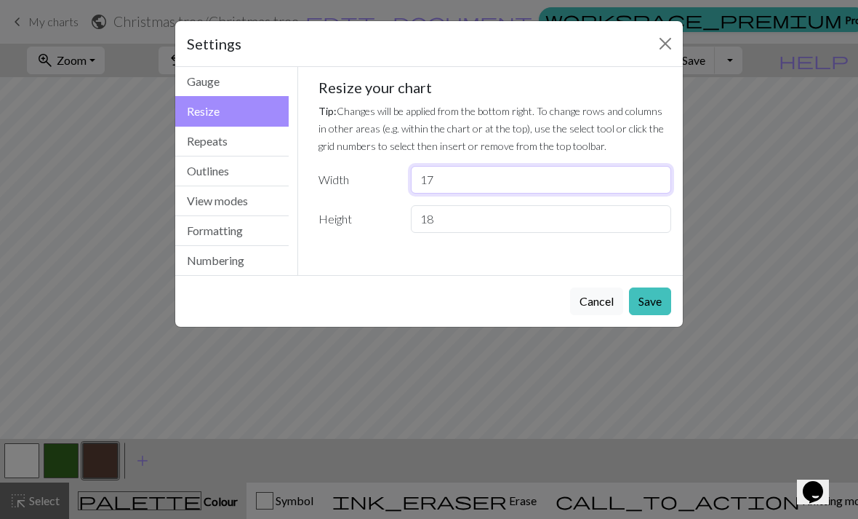
click at [489, 173] on input "17" at bounding box center [541, 180] width 260 height 28
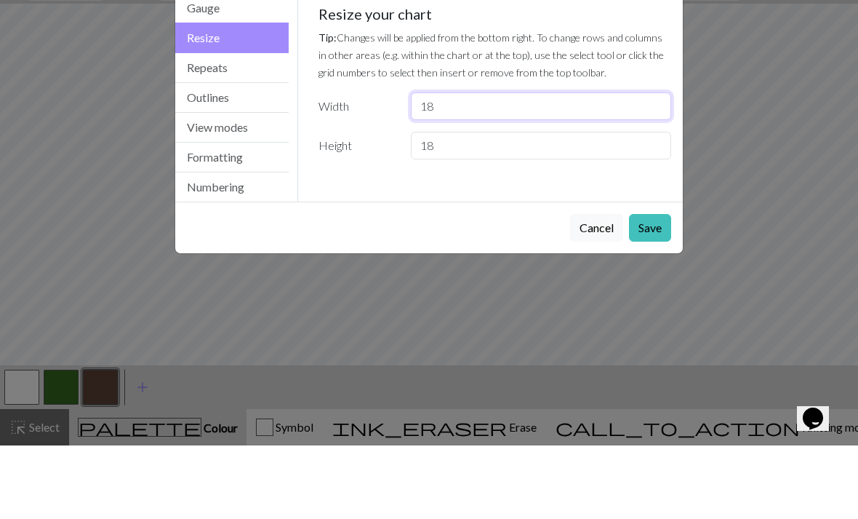
type input "18"
click at [549, 177] on div "Gauge Tip: Set your gauge to change the stitch distortion in your chart. This w…" at bounding box center [495, 161] width 377 height 189
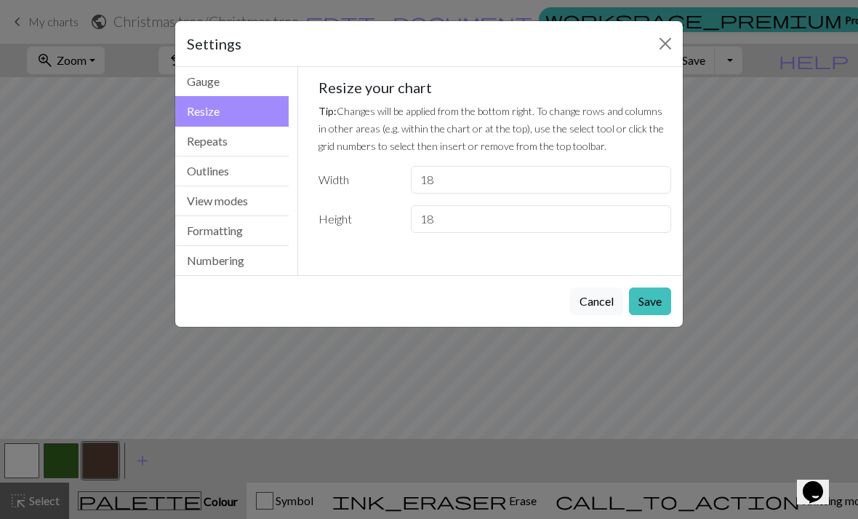
click at [654, 303] on button "Save" at bounding box center [650, 301] width 42 height 28
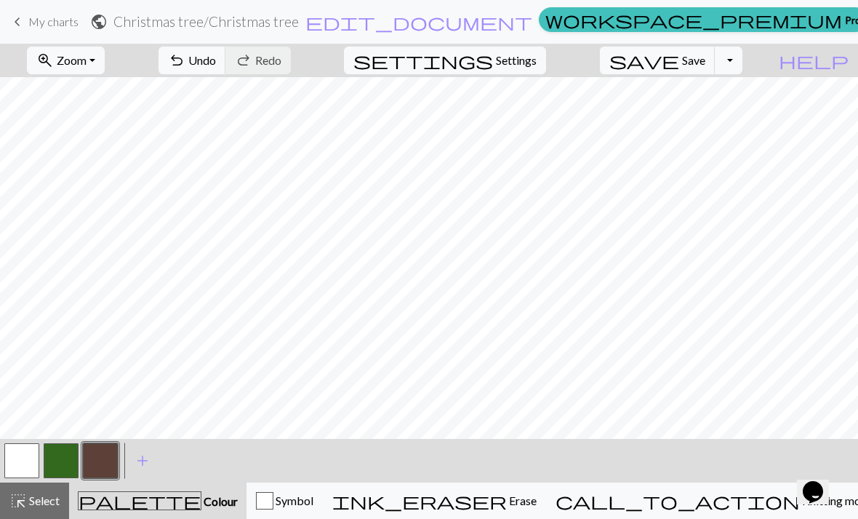
click at [24, 455] on button "button" at bounding box center [21, 460] width 35 height 35
click at [74, 452] on button "button" at bounding box center [61, 460] width 35 height 35
click at [25, 454] on button "button" at bounding box center [21, 460] width 35 height 35
click at [72, 466] on button "button" at bounding box center [61, 460] width 35 height 35
click at [22, 458] on button "button" at bounding box center [21, 460] width 35 height 35
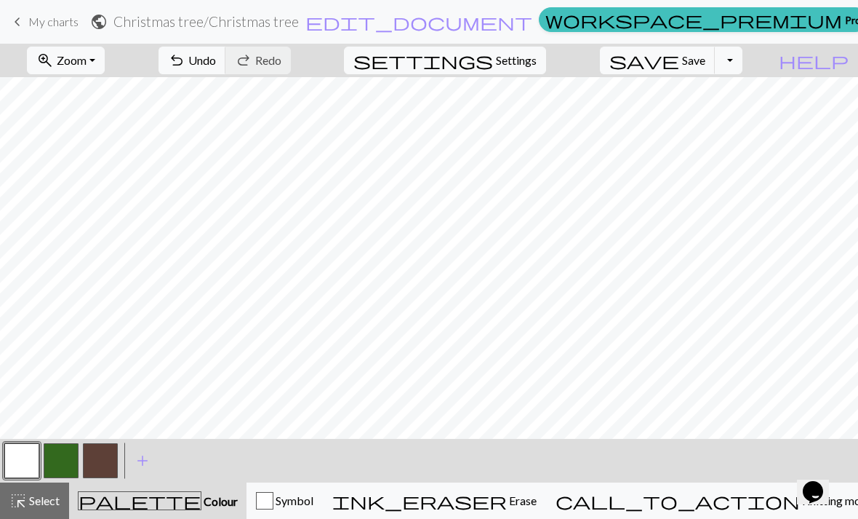
click at [60, 458] on button "button" at bounding box center [61, 460] width 35 height 35
click at [25, 467] on button "button" at bounding box center [21, 460] width 35 height 35
click at [537, 59] on span "Settings" at bounding box center [516, 60] width 41 height 17
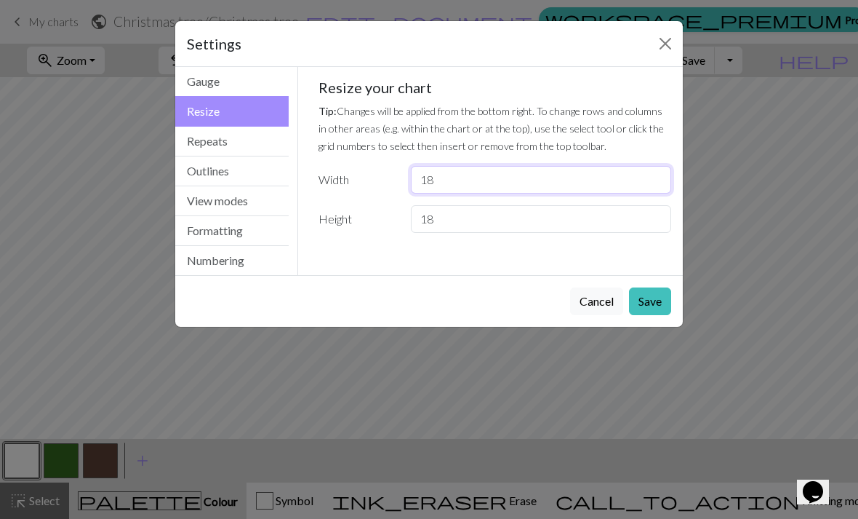
click at [480, 191] on input "18" at bounding box center [541, 180] width 260 height 28
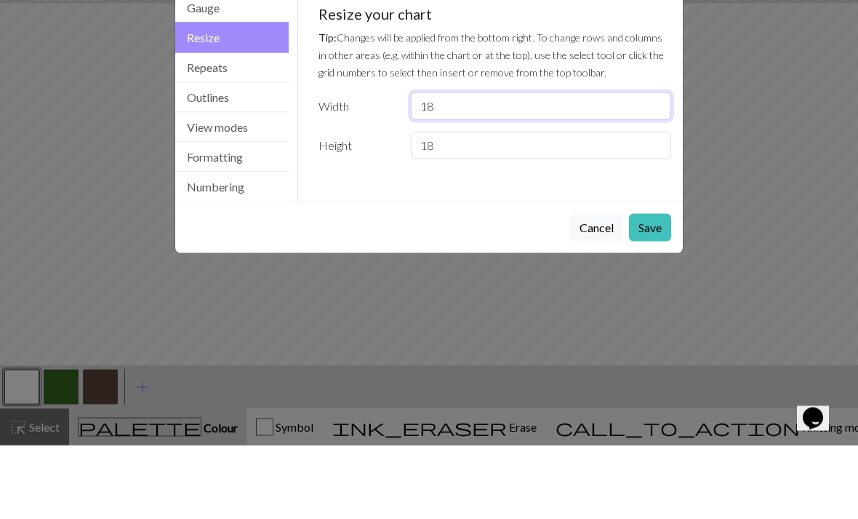
type input "1"
type input "10"
click at [540, 205] on input "18" at bounding box center [541, 219] width 260 height 28
click at [546, 205] on input "18" at bounding box center [541, 219] width 260 height 28
click at [533, 205] on input "18" at bounding box center [541, 219] width 260 height 28
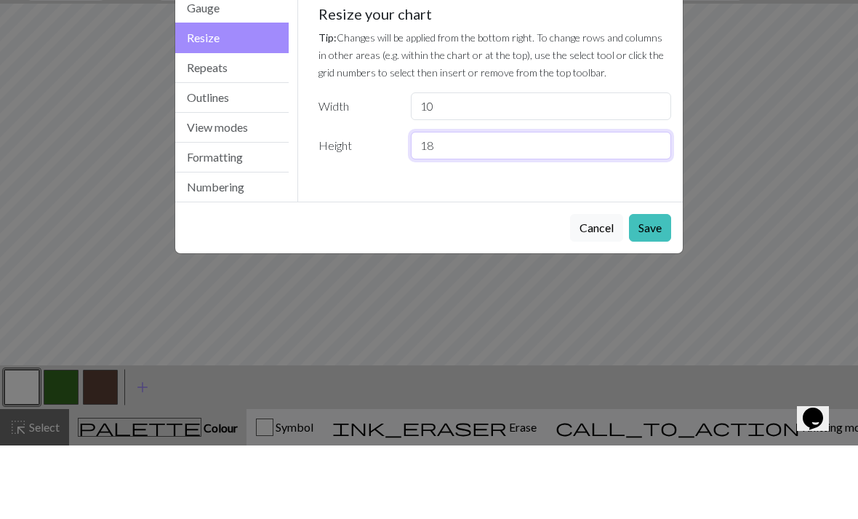
type input "1"
type input "11"
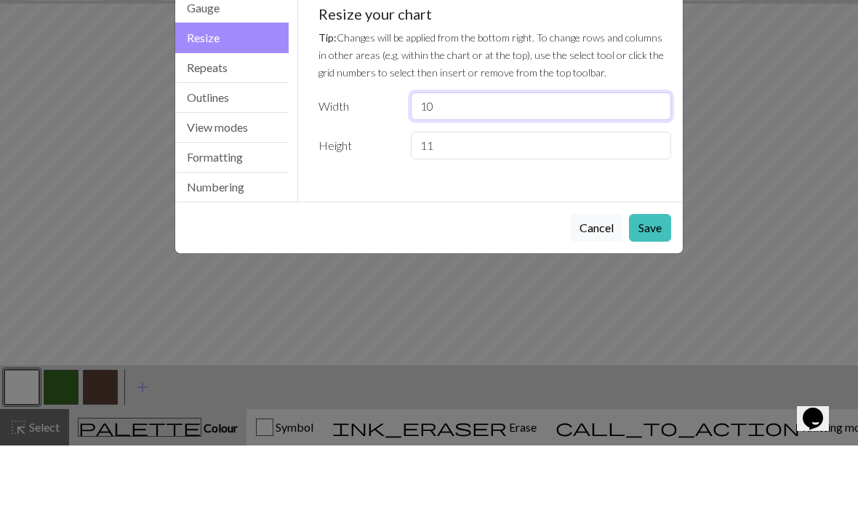
click at [484, 166] on input "10" at bounding box center [541, 180] width 260 height 28
type input "1"
type input "11"
click at [513, 179] on div "Gauge Tip: Set your gauge to change the stitch distortion in your chart. This w…" at bounding box center [495, 161] width 377 height 189
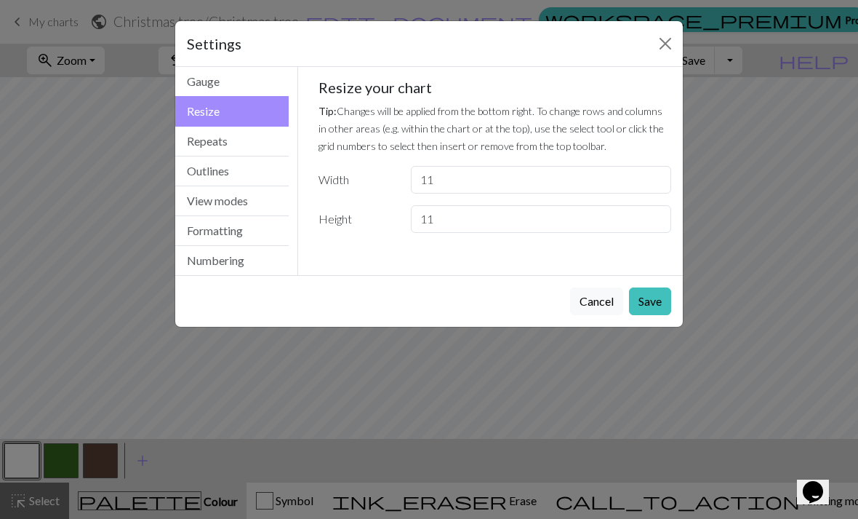
click at [651, 303] on button "Save" at bounding box center [650, 301] width 42 height 28
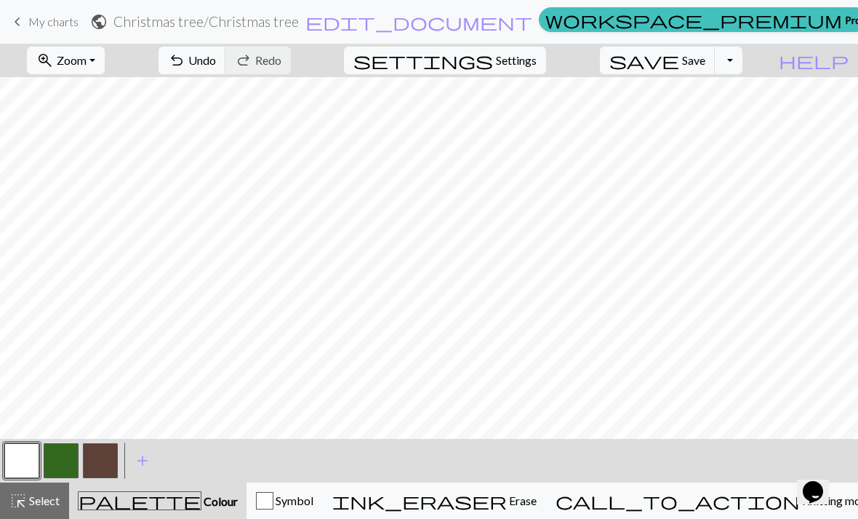
click at [111, 451] on button "button" at bounding box center [100, 460] width 35 height 35
click at [61, 465] on button "button" at bounding box center [61, 460] width 35 height 35
click at [70, 456] on button "button" at bounding box center [61, 460] width 35 height 35
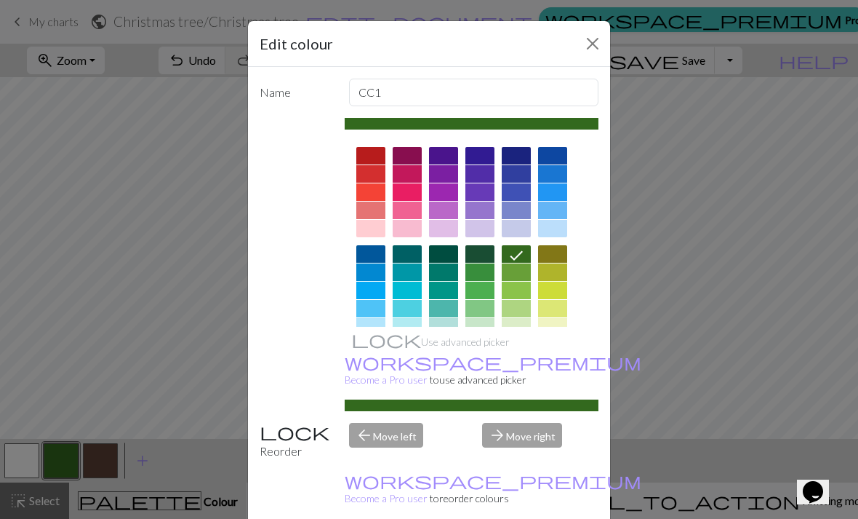
click at [599, 42] on button "Close" at bounding box center [592, 43] width 23 height 23
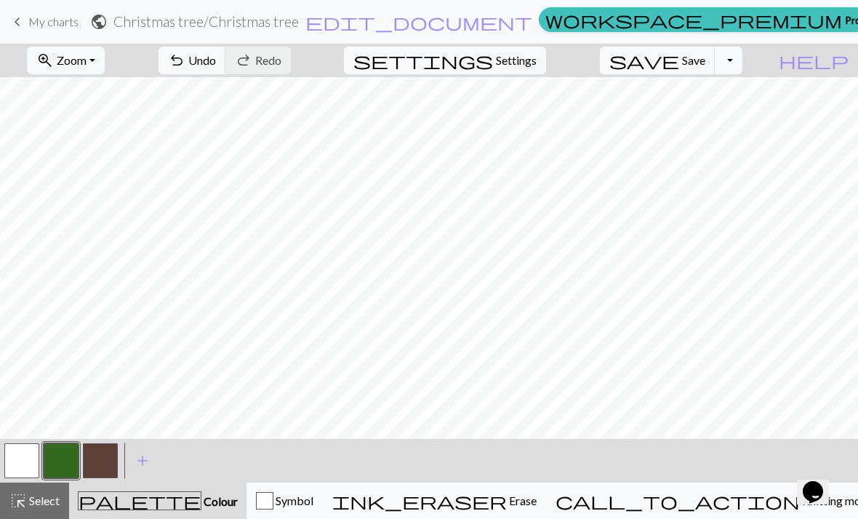
click at [17, 463] on button "button" at bounding box center [21, 460] width 35 height 35
click at [61, 449] on button "button" at bounding box center [61, 460] width 35 height 35
click at [22, 469] on button "button" at bounding box center [21, 460] width 35 height 35
click at [70, 444] on button "button" at bounding box center [61, 460] width 35 height 35
click at [27, 469] on button "button" at bounding box center [21, 460] width 35 height 35
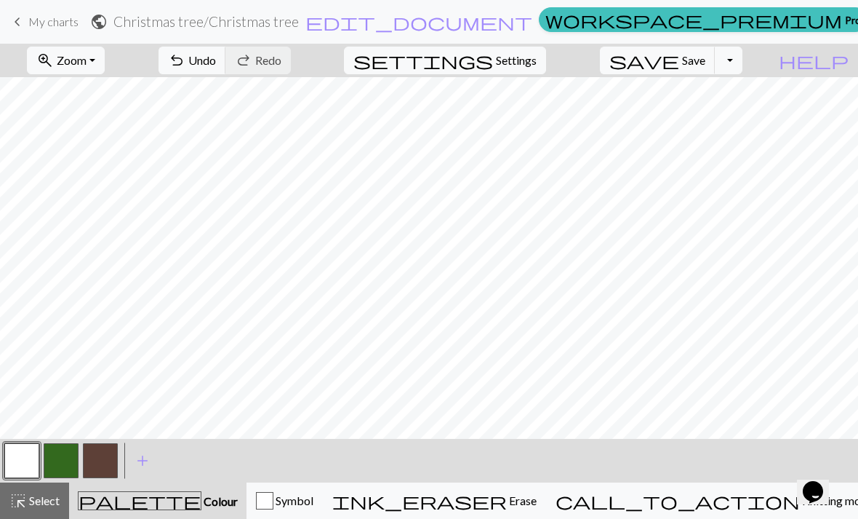
click at [74, 447] on button "button" at bounding box center [61, 460] width 35 height 35
click at [37, 460] on button "button" at bounding box center [21, 460] width 35 height 35
click at [800, 494] on span "Knitting mode" at bounding box center [836, 500] width 73 height 14
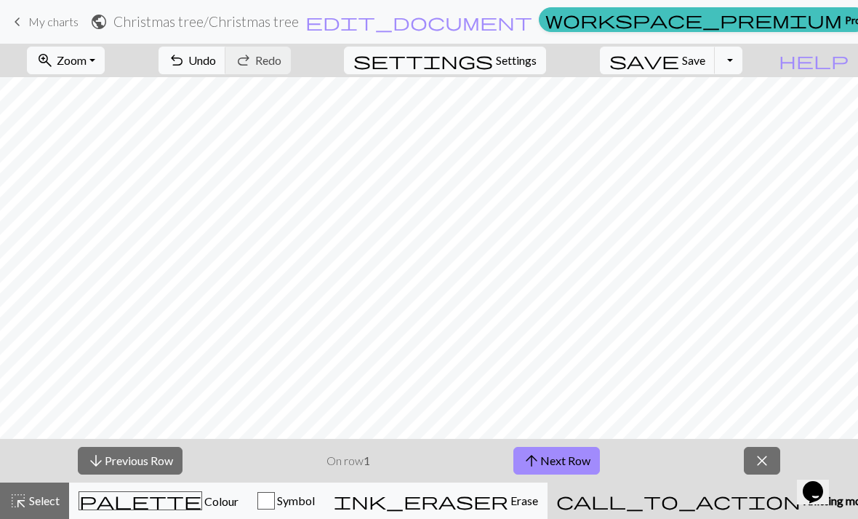
click at [524, 63] on span "Settings" at bounding box center [516, 60] width 41 height 17
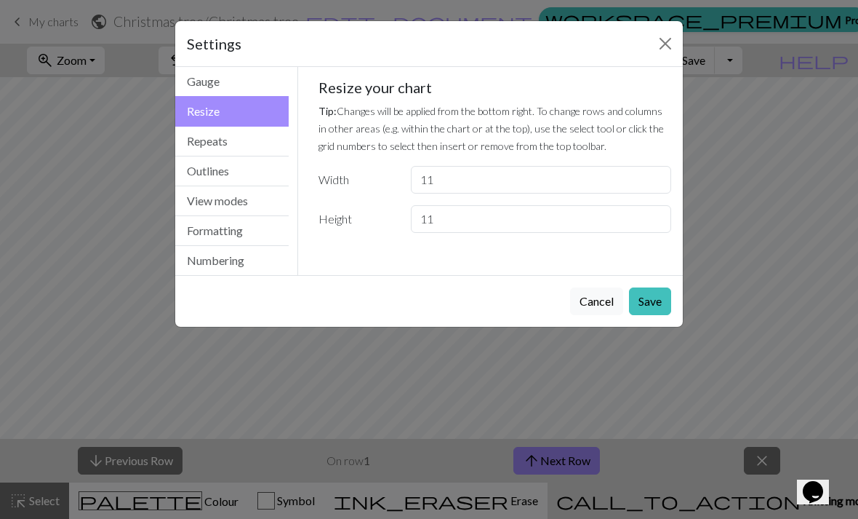
click at [543, 162] on div "Resize your chart Tip: Changes will be applied from the bottom right. To change…" at bounding box center [496, 156] width 354 height 154
click at [601, 186] on input "11" at bounding box center [541, 180] width 260 height 28
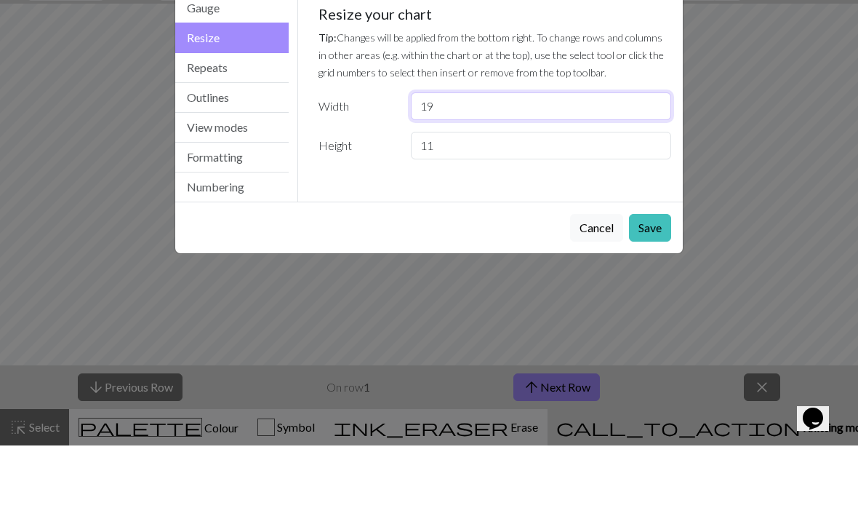
type input "19"
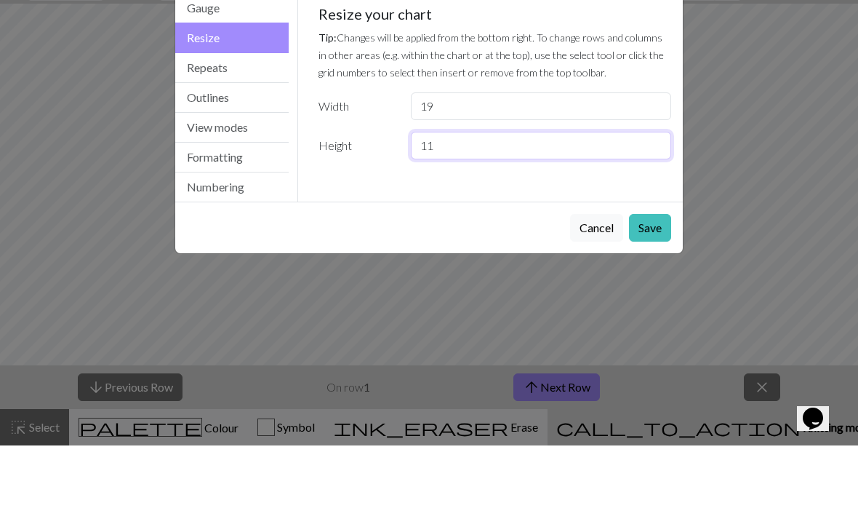
click at [532, 205] on input "11" at bounding box center [541, 219] width 260 height 28
type input "19"
click at [561, 176] on div "Gauge Tip: Set your gauge to change the stitch distortion in your chart. This w…" at bounding box center [495, 161] width 377 height 189
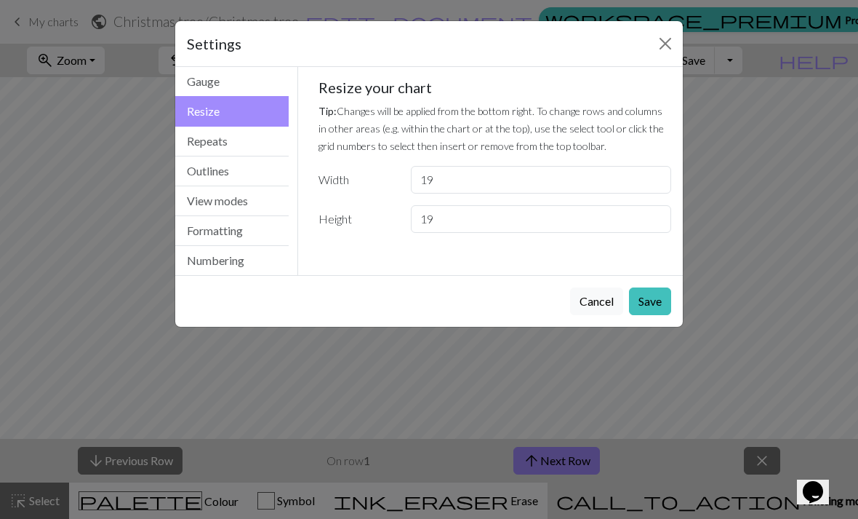
click at [661, 313] on button "Save" at bounding box center [650, 301] width 42 height 28
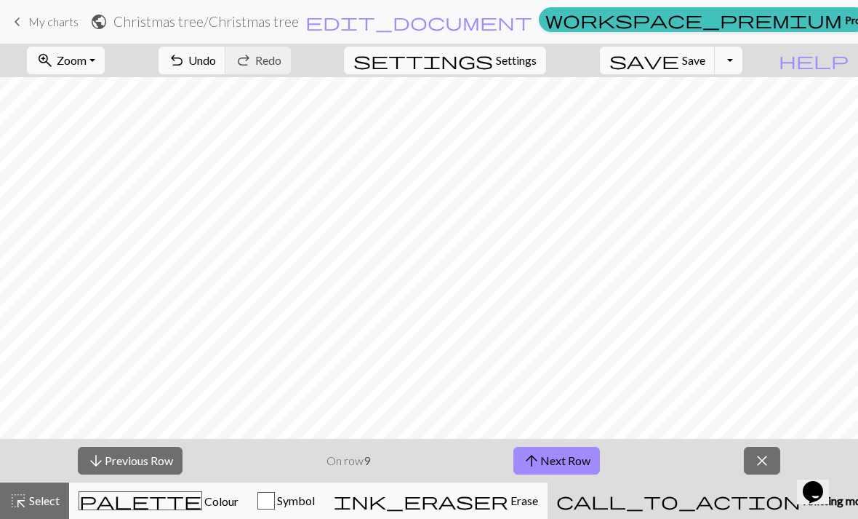
click at [754, 462] on button "close" at bounding box center [762, 461] width 36 height 28
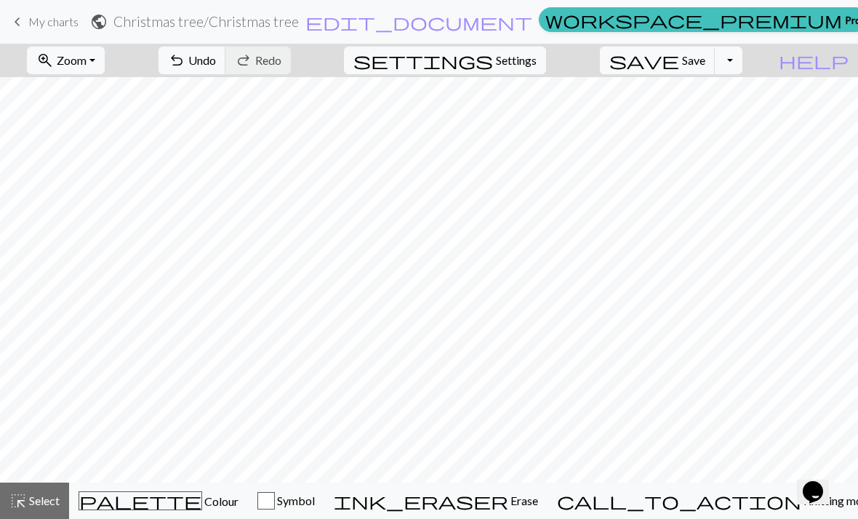
click at [155, 513] on button "palette Colour Colour" at bounding box center [158, 500] width 179 height 36
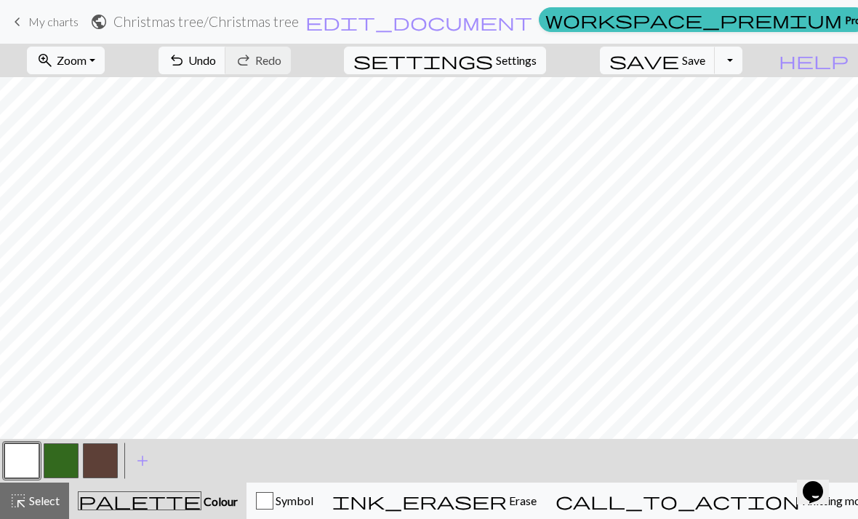
click at [109, 457] on button "button" at bounding box center [100, 460] width 35 height 35
click at [17, 457] on button "button" at bounding box center [21, 460] width 35 height 35
click at [111, 461] on button "button" at bounding box center [100, 460] width 35 height 35
click at [8, 456] on button "button" at bounding box center [21, 460] width 35 height 35
click at [108, 463] on button "button" at bounding box center [100, 460] width 35 height 35
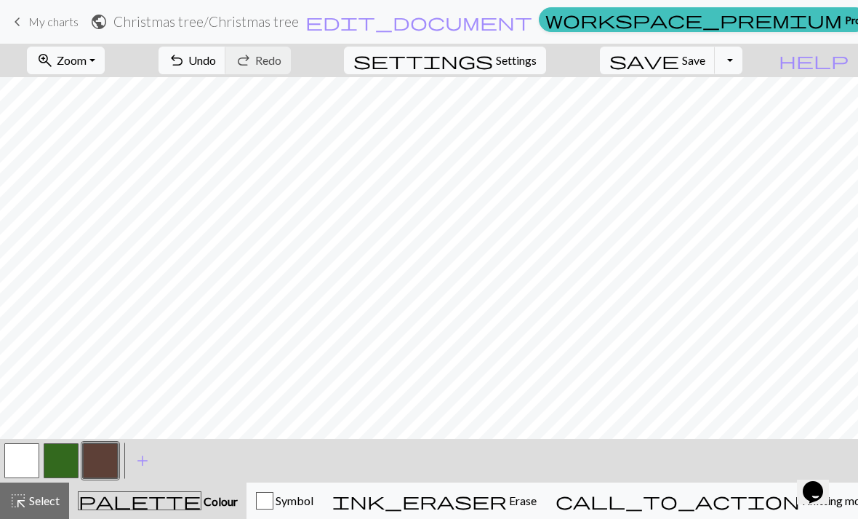
click at [24, 463] on button "button" at bounding box center [21, 460] width 35 height 35
click at [51, 465] on button "button" at bounding box center [61, 460] width 35 height 35
click at [4, 467] on button "button" at bounding box center [21, 460] width 35 height 35
click at [60, 455] on button "button" at bounding box center [61, 460] width 35 height 35
click at [18, 465] on button "button" at bounding box center [21, 460] width 35 height 35
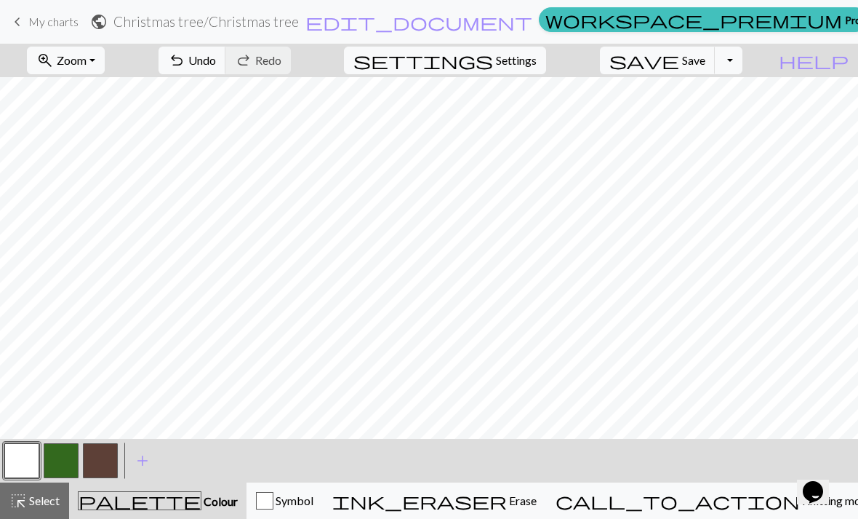
click at [56, 454] on button "button" at bounding box center [61, 460] width 35 height 35
click at [17, 460] on button "button" at bounding box center [21, 460] width 35 height 35
click at [57, 465] on button "button" at bounding box center [61, 460] width 35 height 35
click at [216, 60] on span "Undo" at bounding box center [202, 60] width 28 height 14
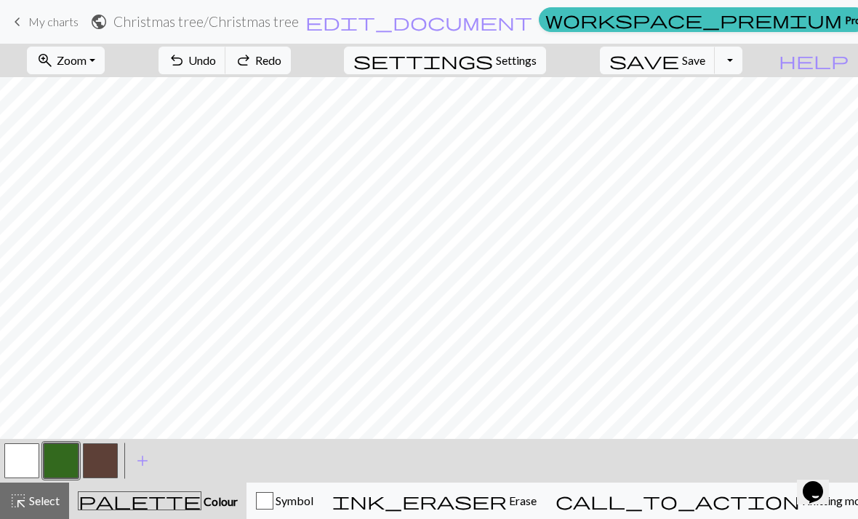
click at [216, 57] on span "Undo" at bounding box center [202, 60] width 28 height 14
click at [216, 56] on span "Undo" at bounding box center [202, 60] width 28 height 14
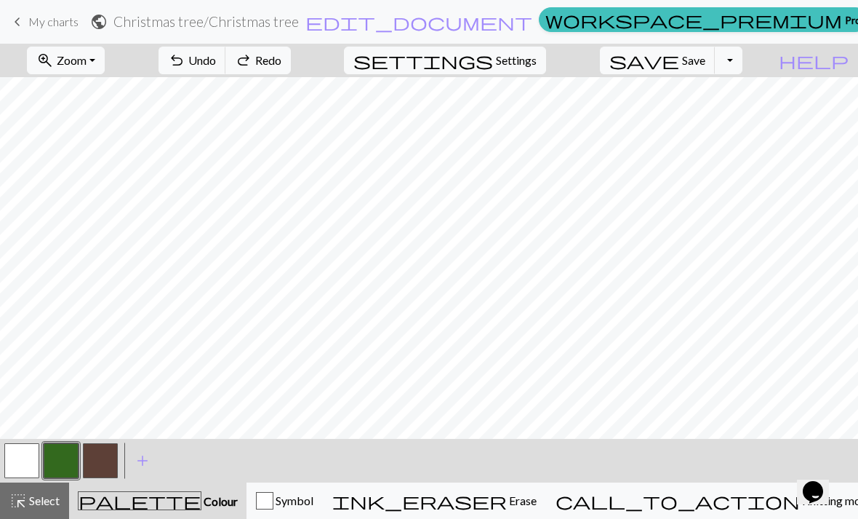
click at [216, 56] on span "Undo" at bounding box center [202, 60] width 28 height 14
click at [216, 57] on span "Undo" at bounding box center [202, 60] width 28 height 14
click at [216, 56] on span "Undo" at bounding box center [202, 60] width 28 height 14
click at [216, 58] on span "Undo" at bounding box center [202, 60] width 28 height 14
click at [216, 55] on span "Undo" at bounding box center [202, 60] width 28 height 14
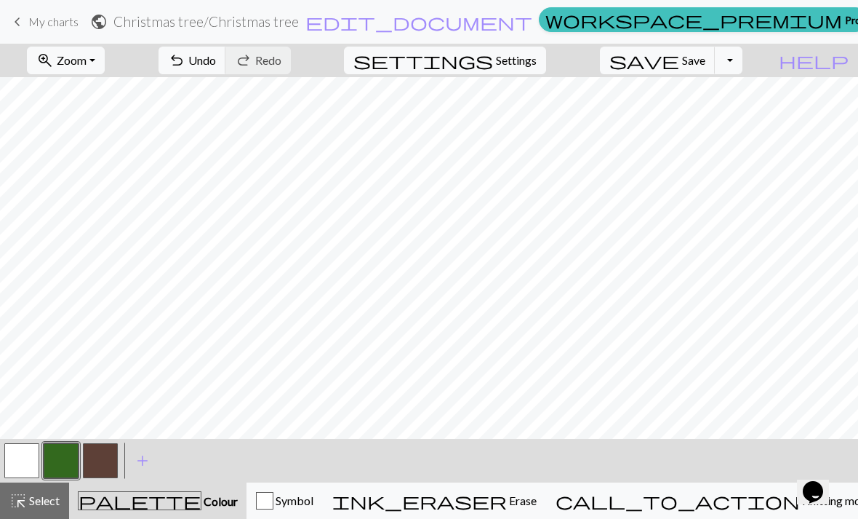
click at [20, 464] on button "button" at bounding box center [21, 460] width 35 height 35
click at [529, 55] on span "Settings" at bounding box center [516, 60] width 41 height 17
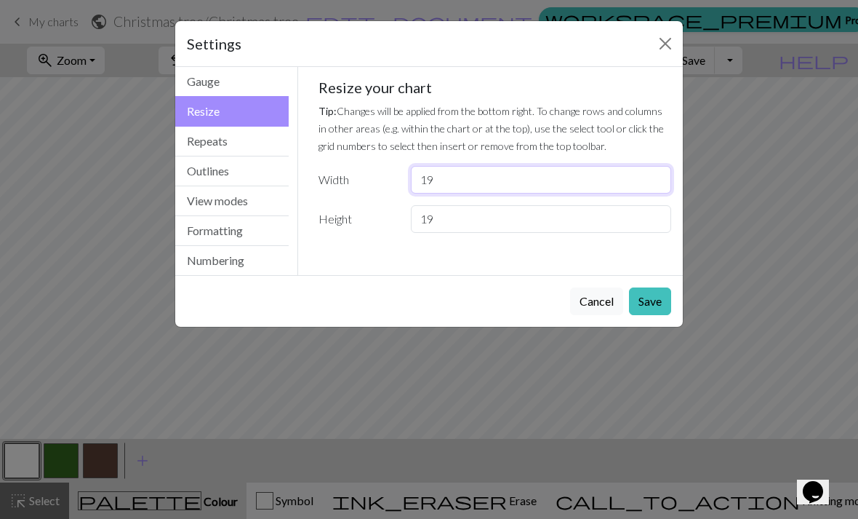
click at [494, 182] on input "19" at bounding box center [541, 180] width 260 height 28
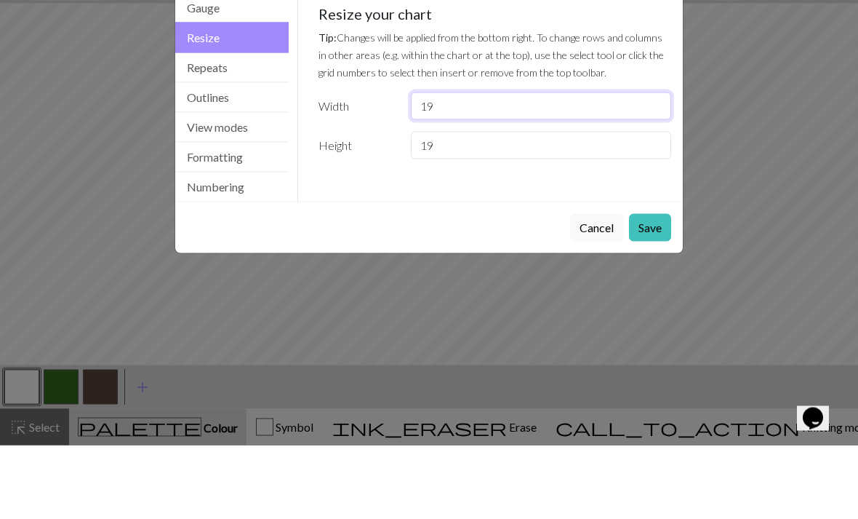
type input "1"
type input "27"
click at [505, 205] on input "19" at bounding box center [541, 219] width 260 height 28
type input "1"
type input "33"
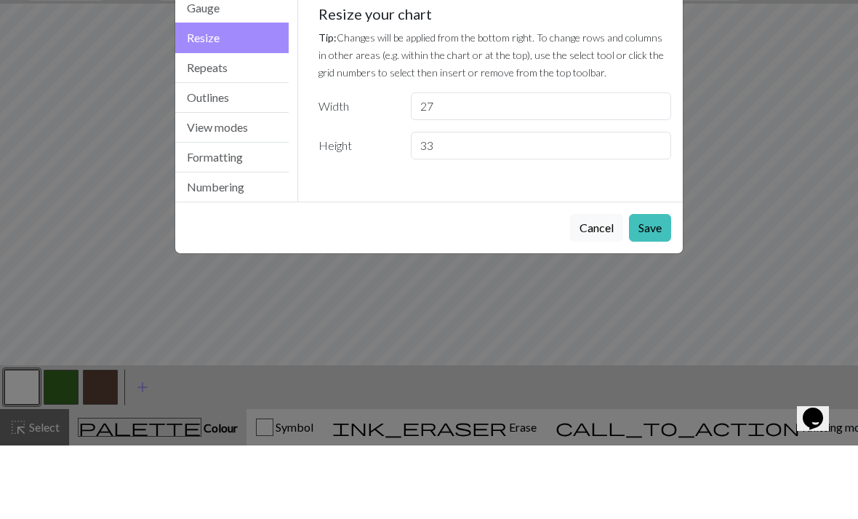
click at [722, 146] on div "Settings Resize Gauge Resize Repeats Outlines View modes Formatting Numbering G…" at bounding box center [429, 259] width 858 height 519
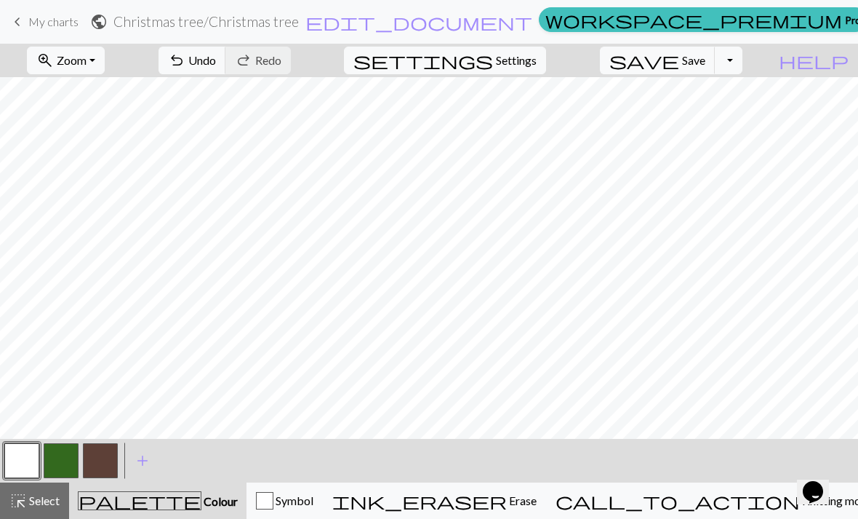
click at [512, 72] on button "settings Settings" at bounding box center [445, 61] width 202 height 28
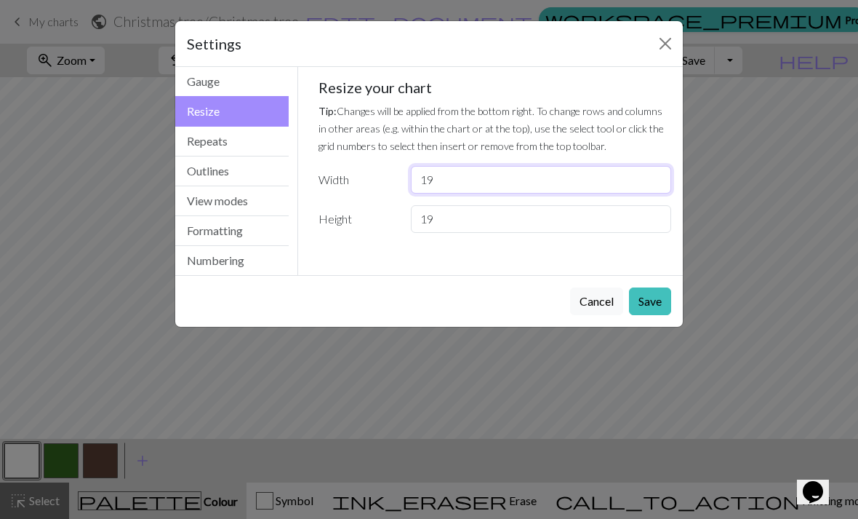
click at [479, 179] on input "19" at bounding box center [541, 180] width 260 height 28
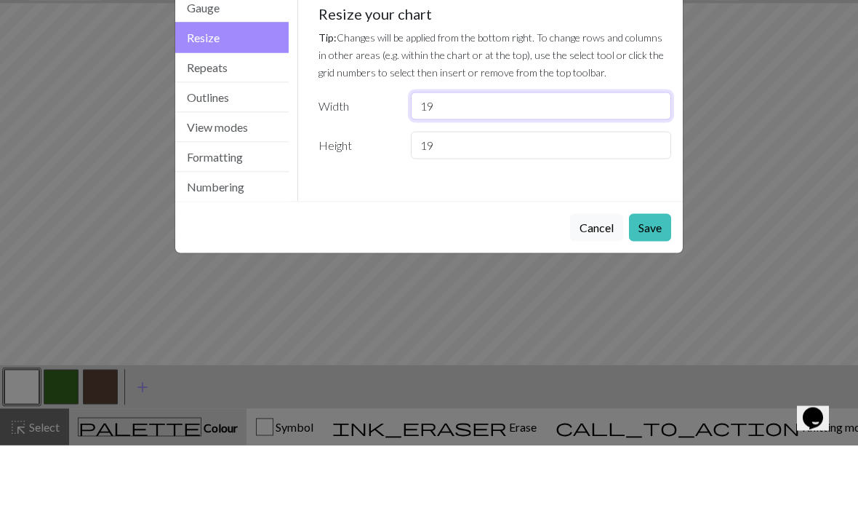
type input "1"
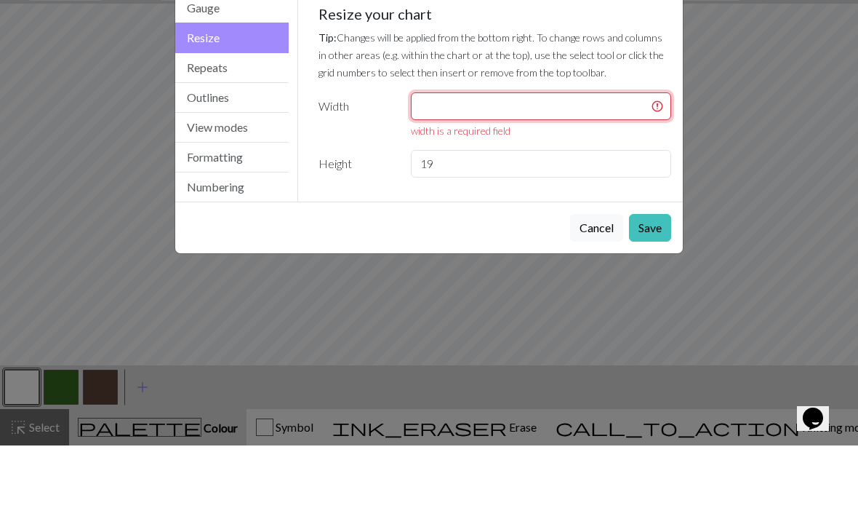
type input "2"
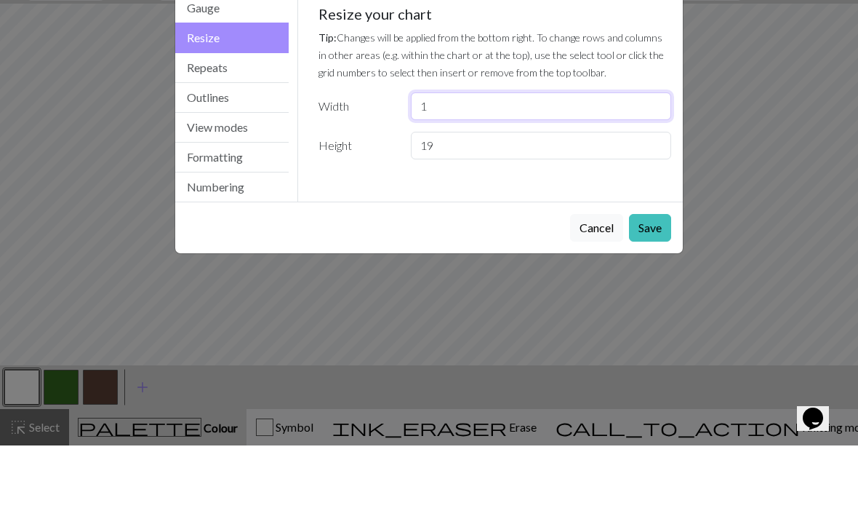
type input "19"
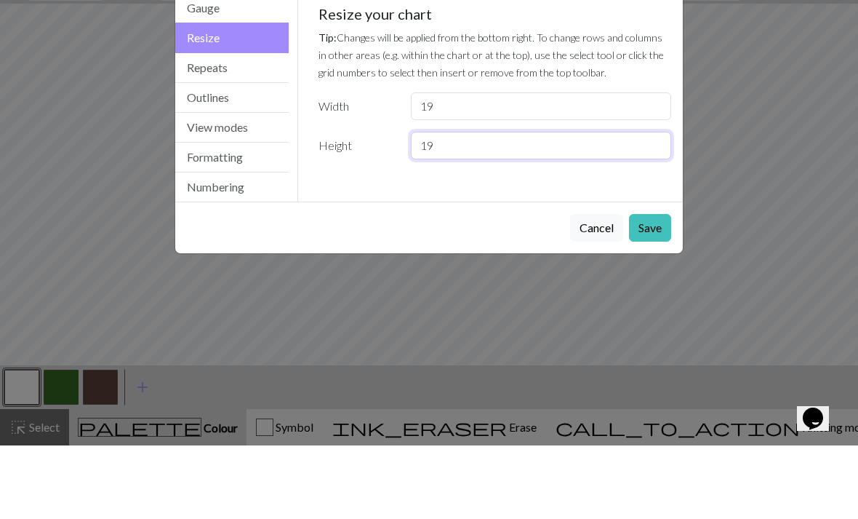
click at [520, 205] on input "19" at bounding box center [541, 219] width 260 height 28
type input "1"
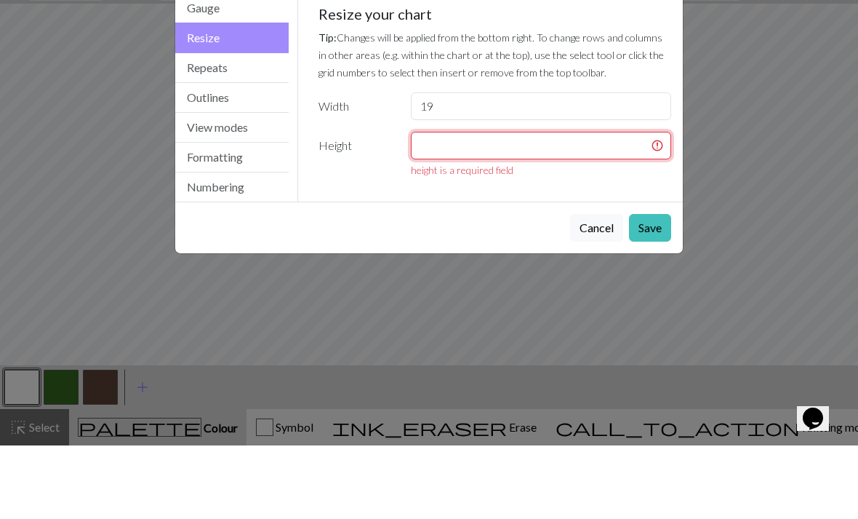
click at [519, 205] on input "number" at bounding box center [541, 219] width 260 height 28
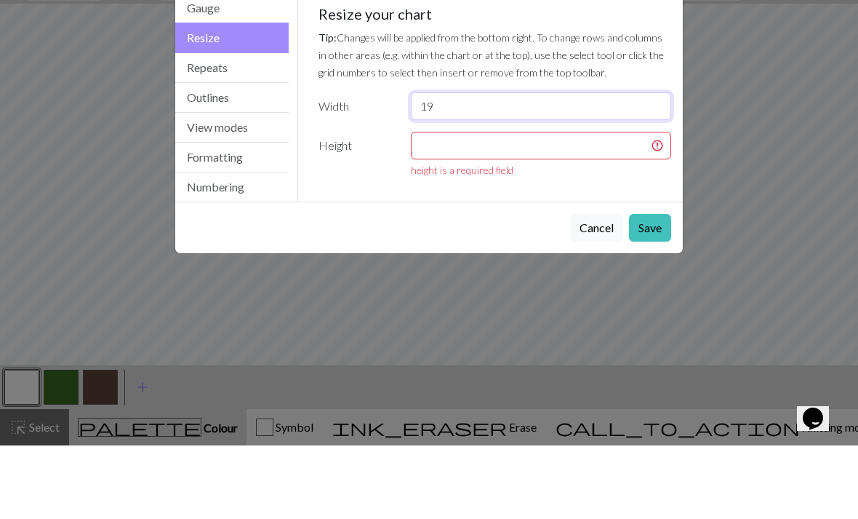
click at [591, 166] on input "19" at bounding box center [541, 180] width 260 height 28
type input "1"
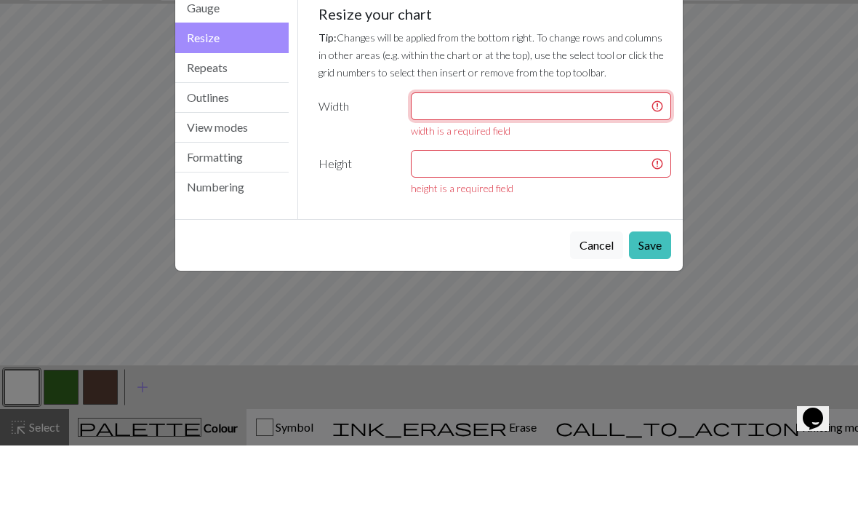
type input "2"
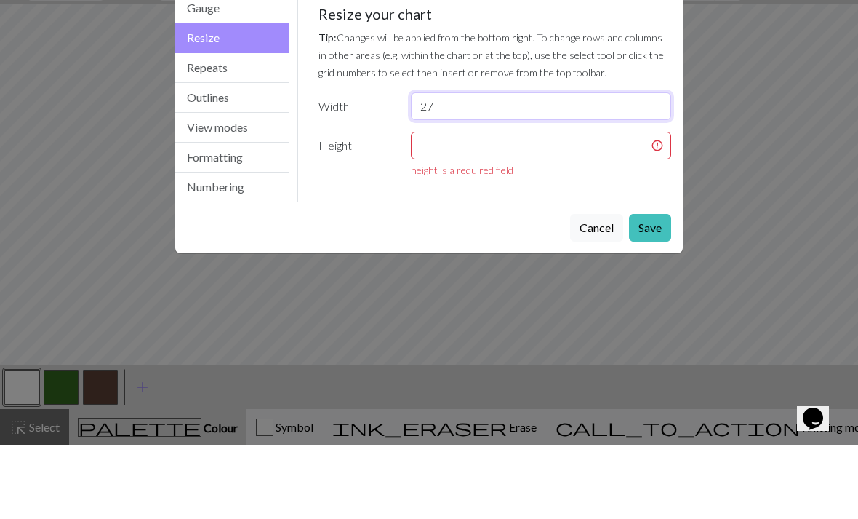
type input "27"
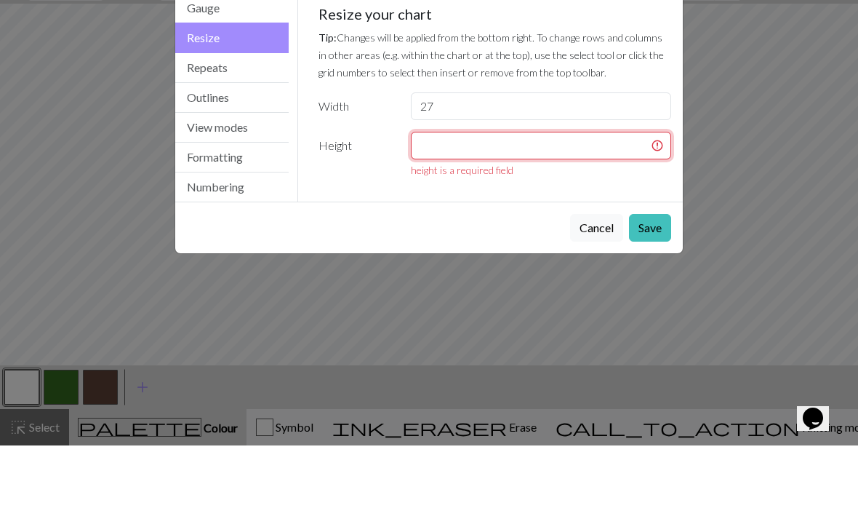
click at [519, 205] on input "number" at bounding box center [541, 219] width 260 height 28
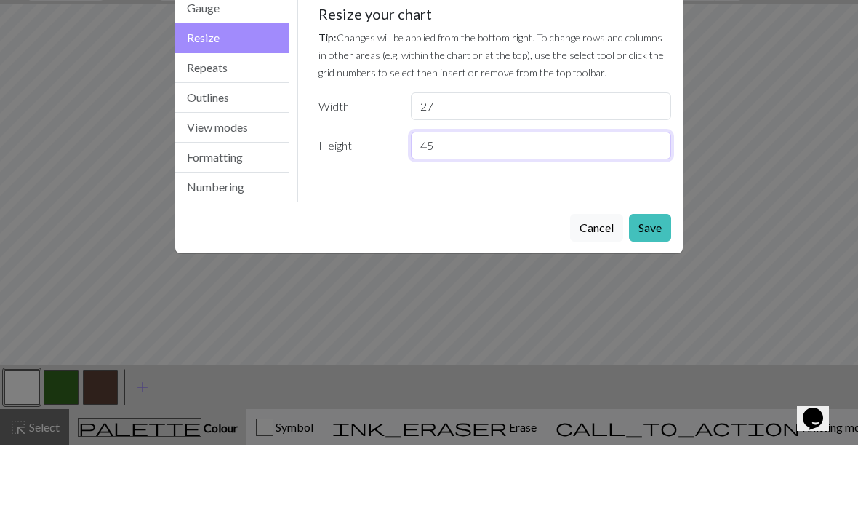
type input "45"
click at [729, 116] on div "Settings Resize Gauge Resize Repeats Outlines View modes Formatting Numbering G…" at bounding box center [429, 259] width 858 height 519
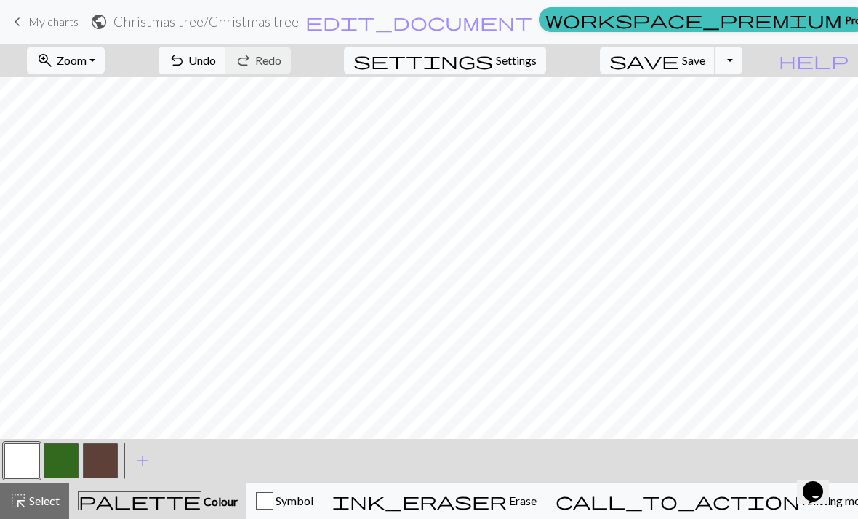
click at [493, 58] on span "settings" at bounding box center [424, 60] width 140 height 20
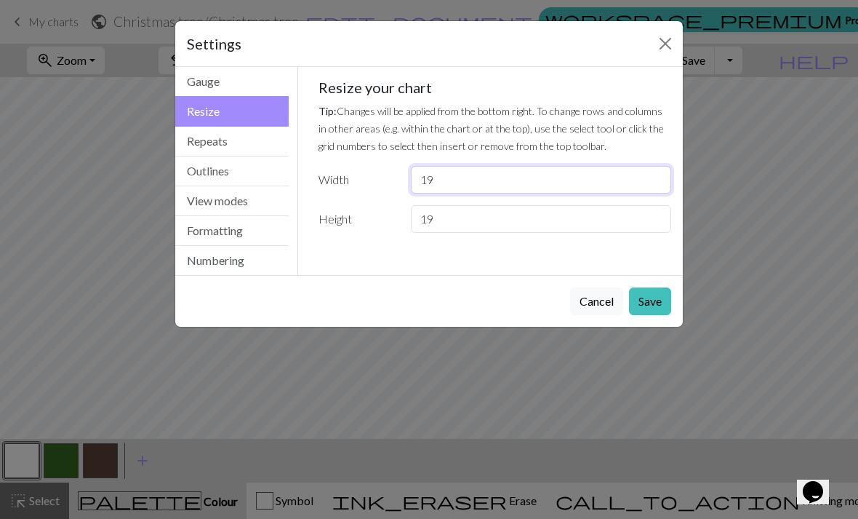
click at [476, 181] on input "19" at bounding box center [541, 180] width 260 height 28
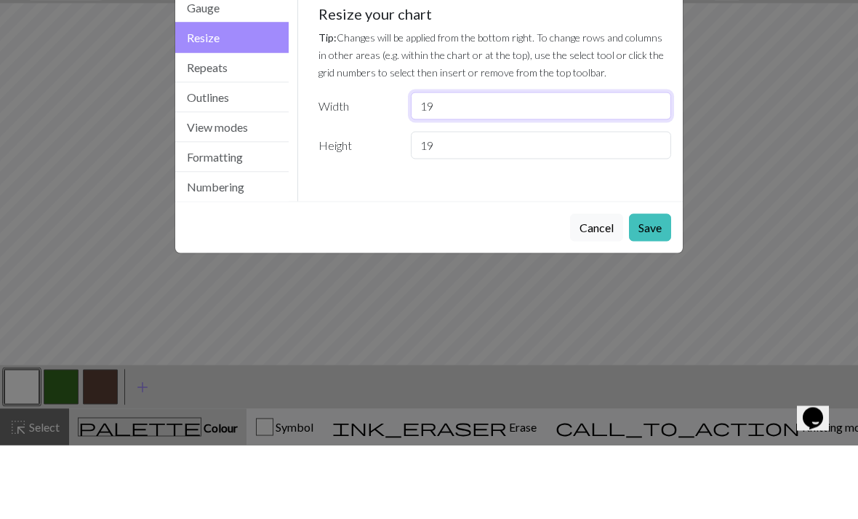
type input "1"
type input "27"
click at [485, 205] on input "19" at bounding box center [541, 219] width 260 height 28
type input "1"
type input "45"
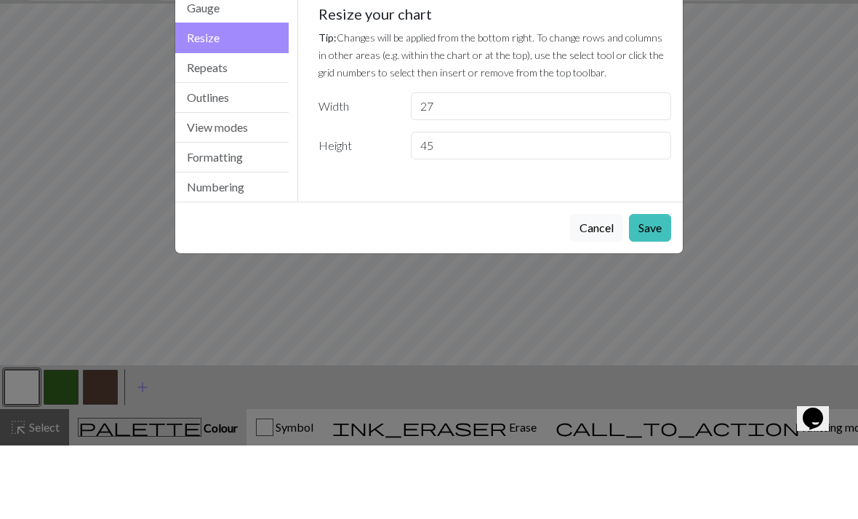
click at [351, 205] on label "Height" at bounding box center [356, 219] width 92 height 28
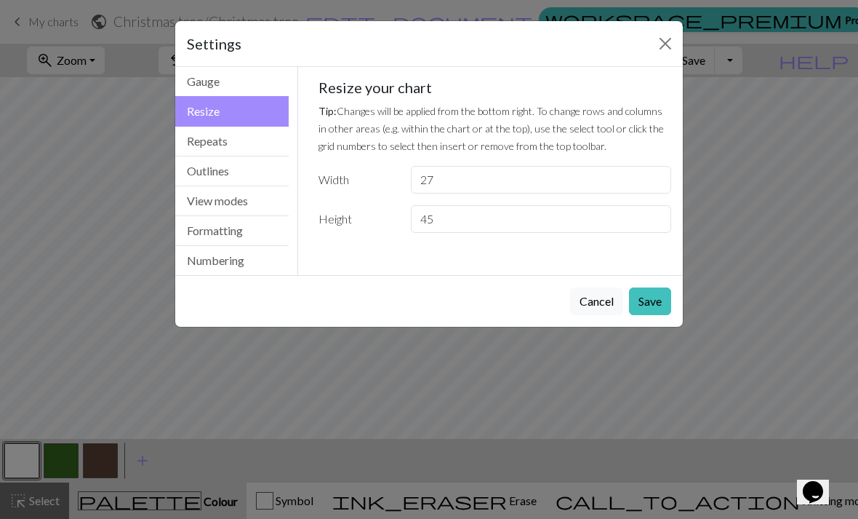
click at [650, 301] on button "Save" at bounding box center [650, 301] width 42 height 28
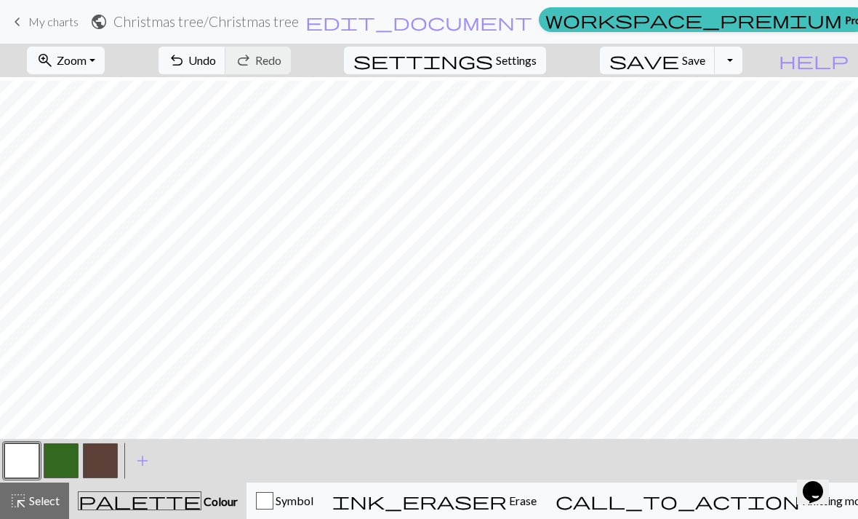
scroll to position [256, 0]
click at [141, 466] on span "add" at bounding box center [142, 460] width 17 height 20
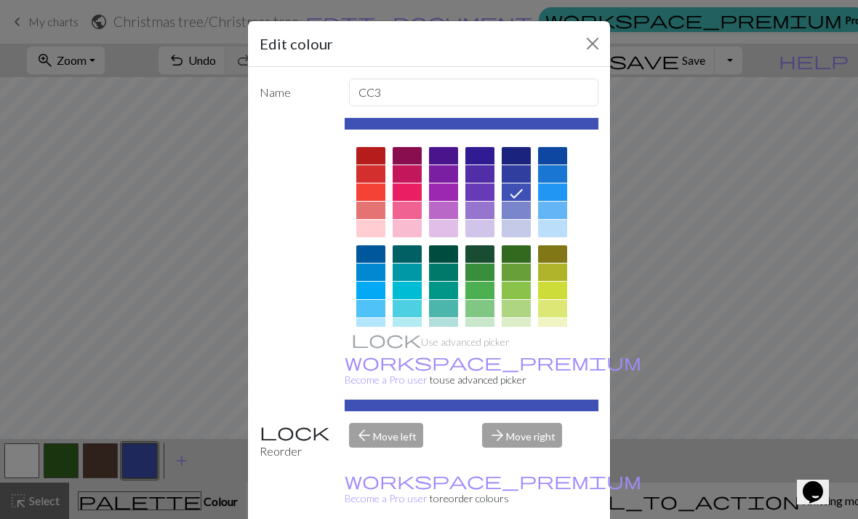
click at [368, 175] on div at bounding box center [370, 173] width 29 height 17
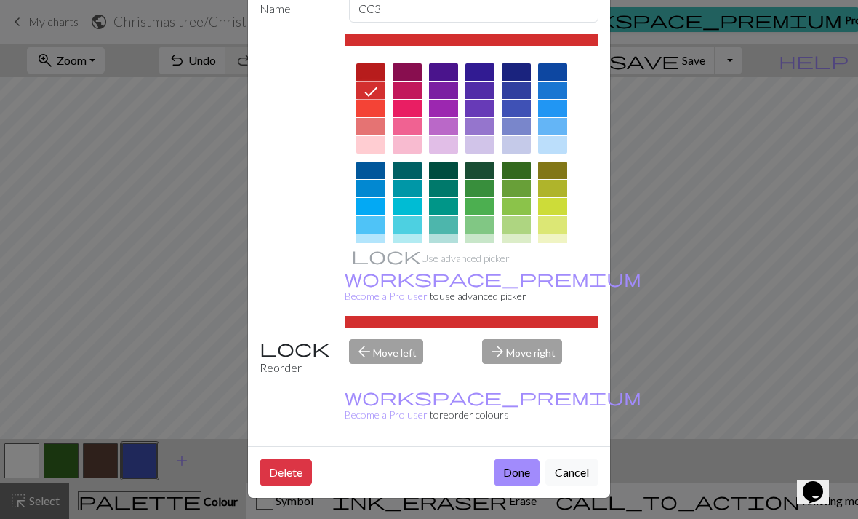
scroll to position [83, 0]
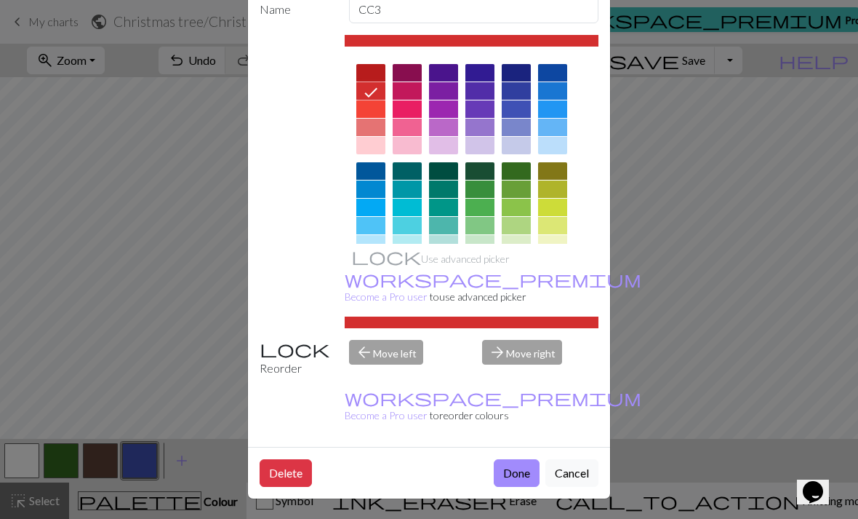
click at [514, 464] on button "Done" at bounding box center [517, 473] width 46 height 28
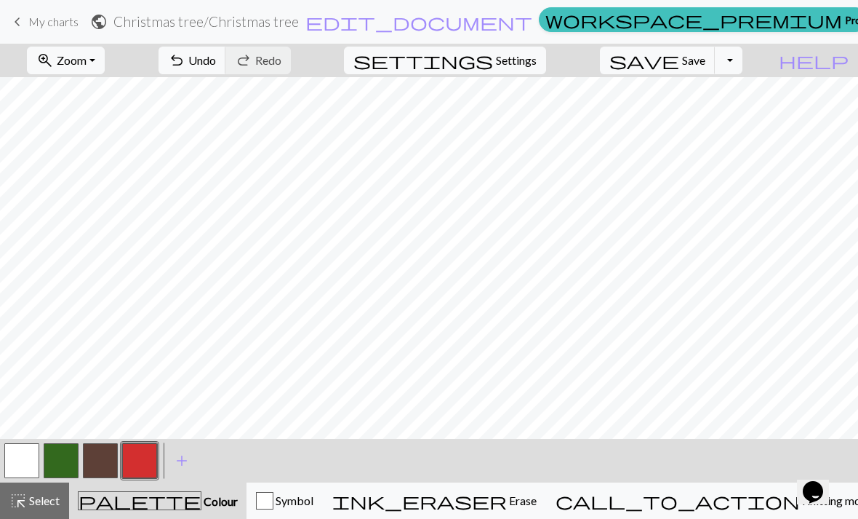
click at [100, 462] on button "button" at bounding box center [100, 460] width 35 height 35
click at [71, 468] on button "button" at bounding box center [61, 460] width 35 height 35
click at [143, 461] on button "button" at bounding box center [139, 460] width 35 height 35
click at [58, 460] on button "button" at bounding box center [61, 460] width 35 height 35
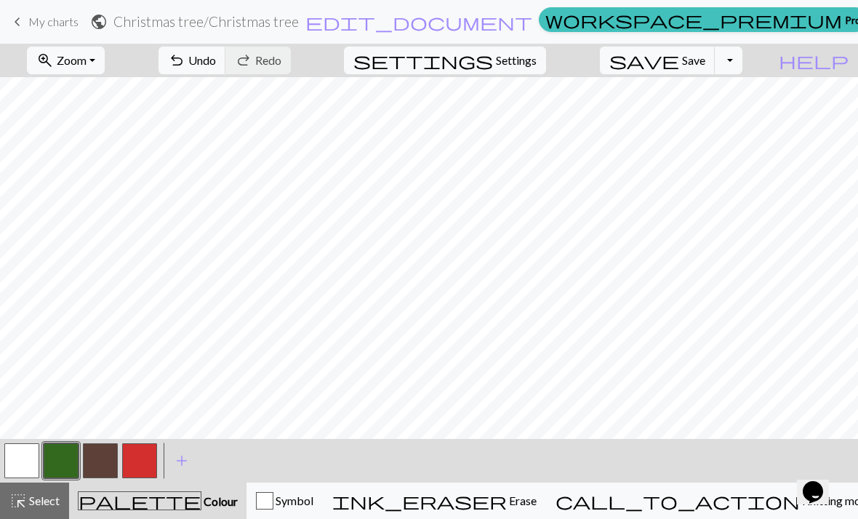
click at [147, 466] on button "button" at bounding box center [139, 460] width 35 height 35
click at [58, 469] on button "button" at bounding box center [61, 460] width 35 height 35
click at [537, 60] on span "Settings" at bounding box center [516, 60] width 41 height 17
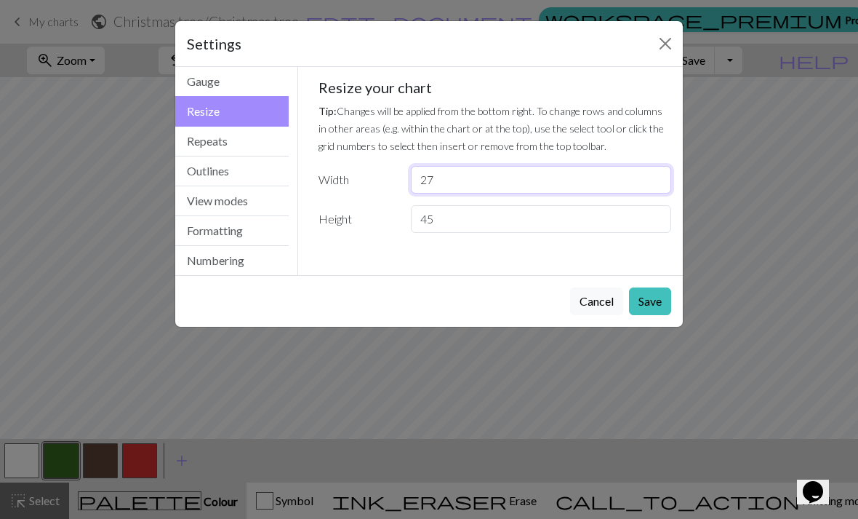
click at [500, 186] on input "27" at bounding box center [541, 180] width 260 height 28
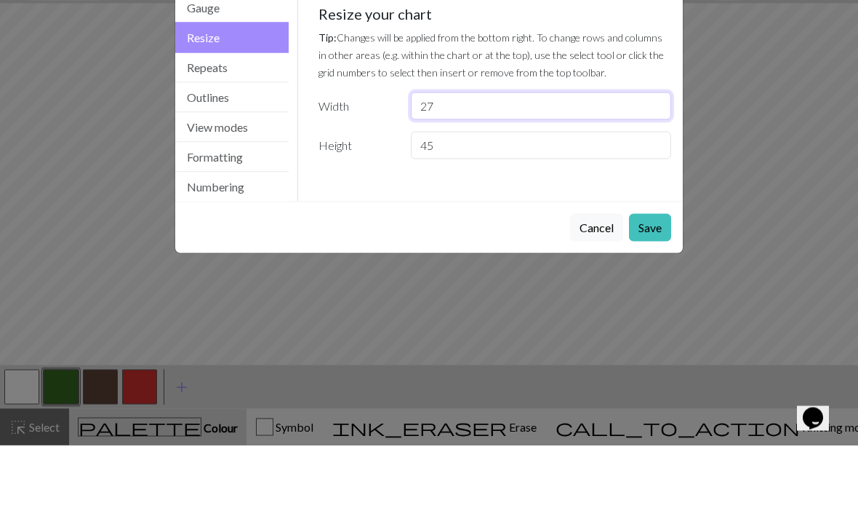
type input "2"
type input "9"
click at [545, 205] on input "45" at bounding box center [541, 219] width 260 height 28
type input "4"
type input "9"
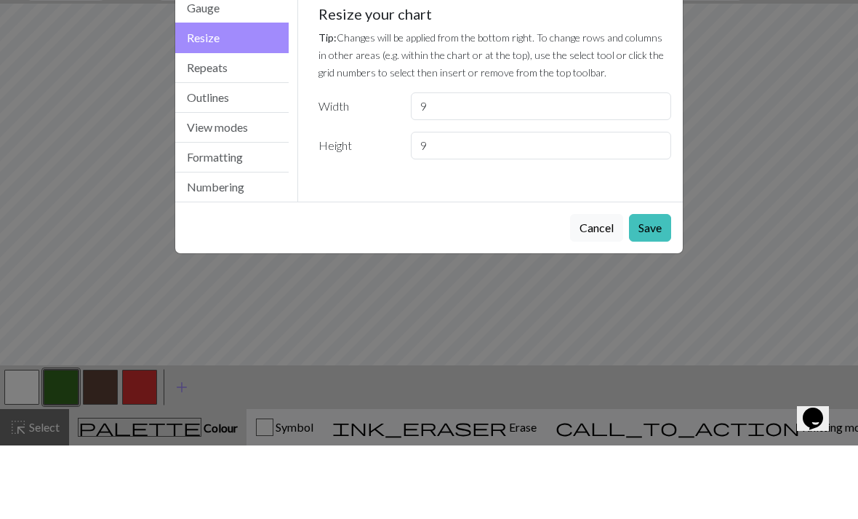
click at [549, 194] on div "Gauge Tip: Set your gauge to change the stitch distortion in your chart. This w…" at bounding box center [495, 171] width 394 height 208
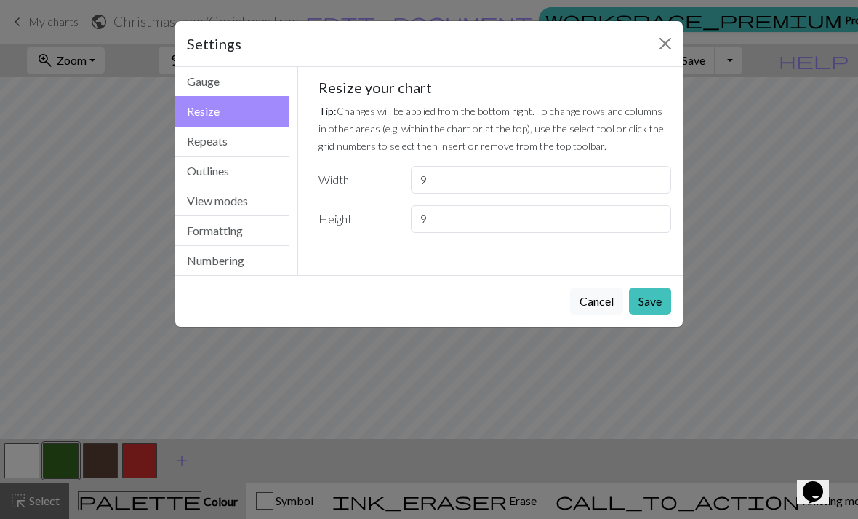
click at [650, 302] on button "Save" at bounding box center [650, 301] width 42 height 28
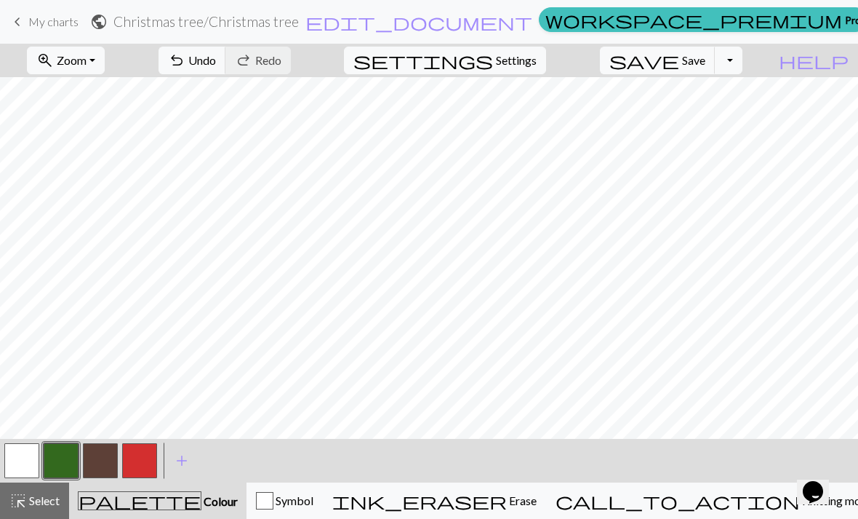
scroll to position [0, 0]
click at [216, 66] on span "Undo" at bounding box center [202, 60] width 28 height 14
click at [216, 59] on span "Undo" at bounding box center [202, 60] width 28 height 14
click at [109, 461] on button "button" at bounding box center [100, 460] width 35 height 35
click at [61, 464] on button "button" at bounding box center [61, 460] width 35 height 35
